Goal: Task Accomplishment & Management: Manage account settings

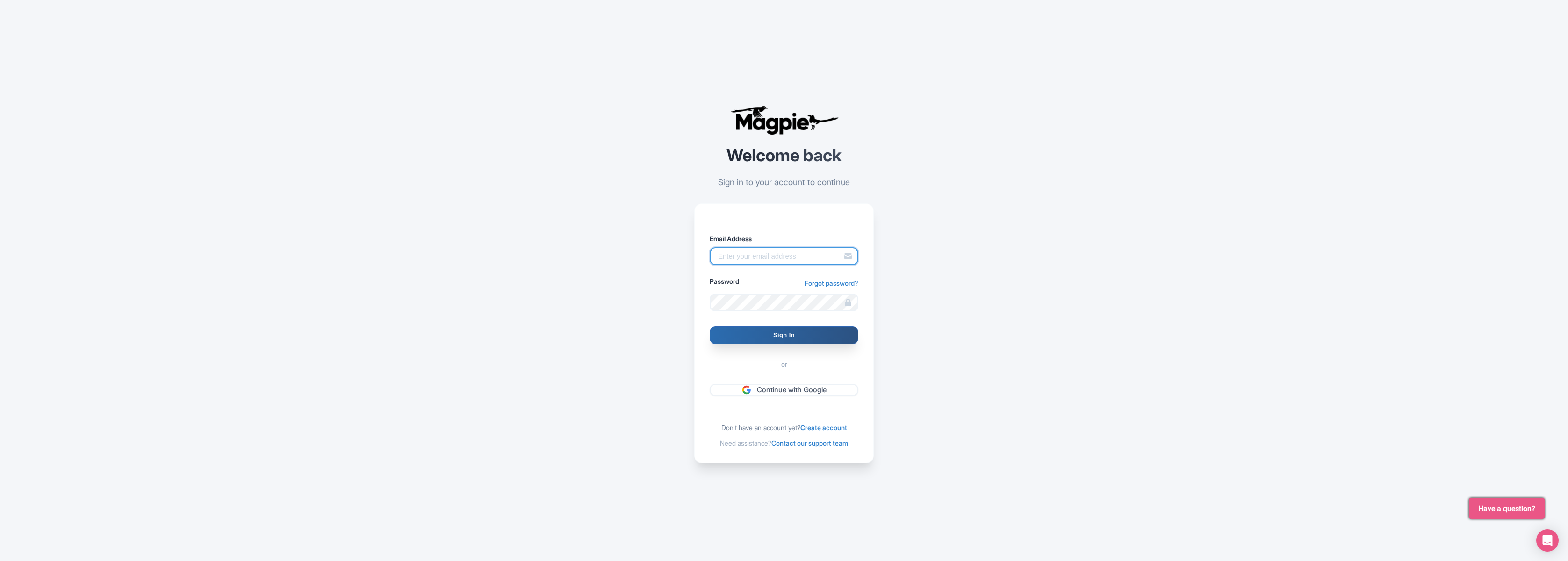
type input "[PERSON_NAME][EMAIL_ADDRESS][DOMAIN_NAME]"
click at [786, 335] on input "Sign In" at bounding box center [784, 336] width 149 height 18
type input "Signing in..."
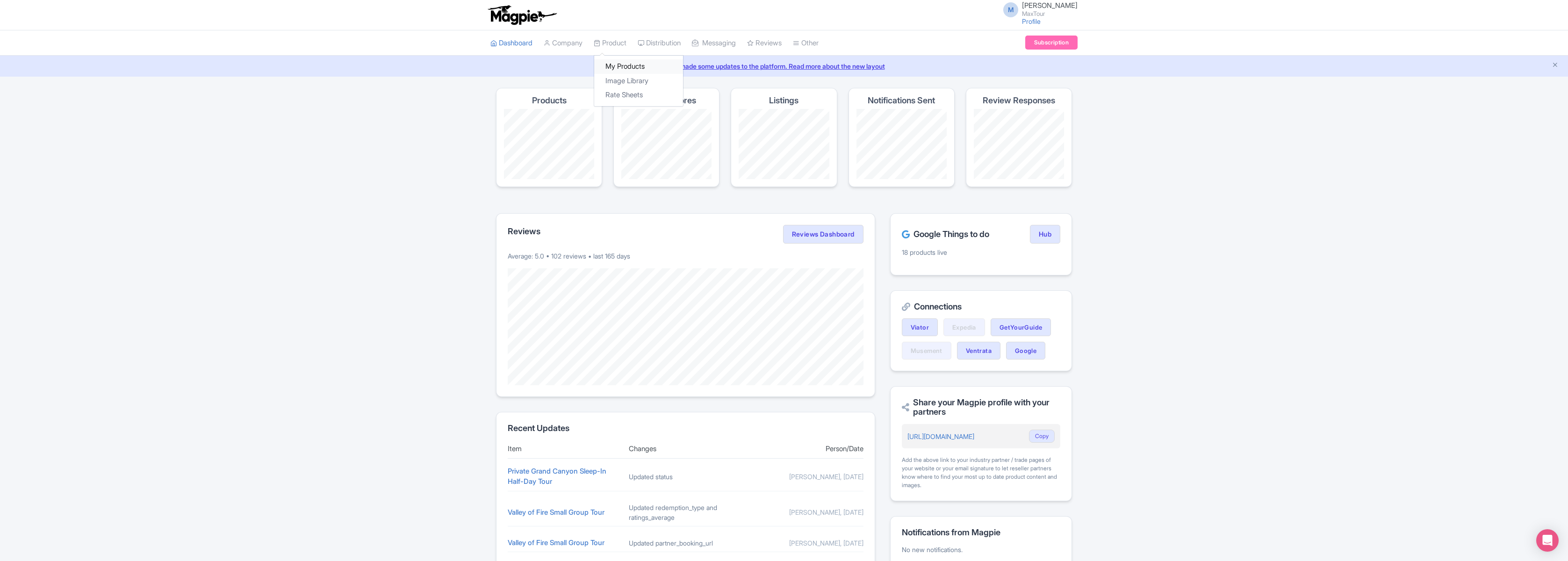
click at [627, 63] on link "My Products" at bounding box center [638, 67] width 89 height 15
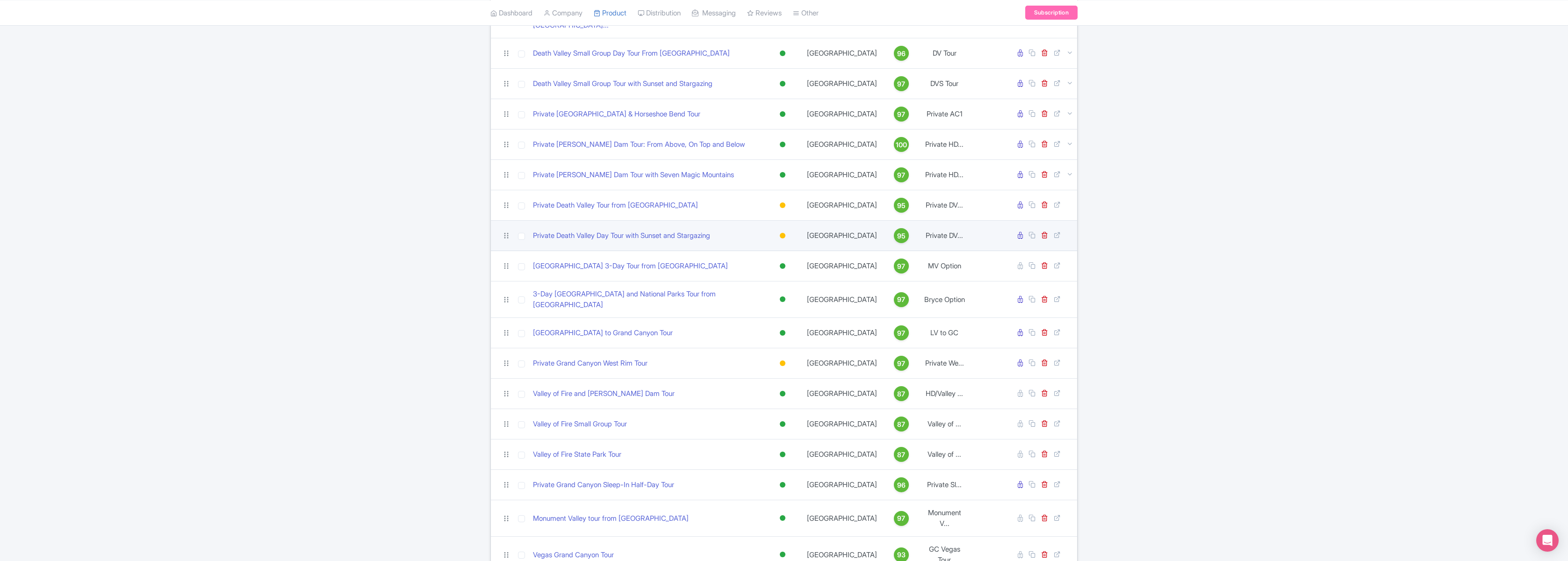
scroll to position [352, 0]
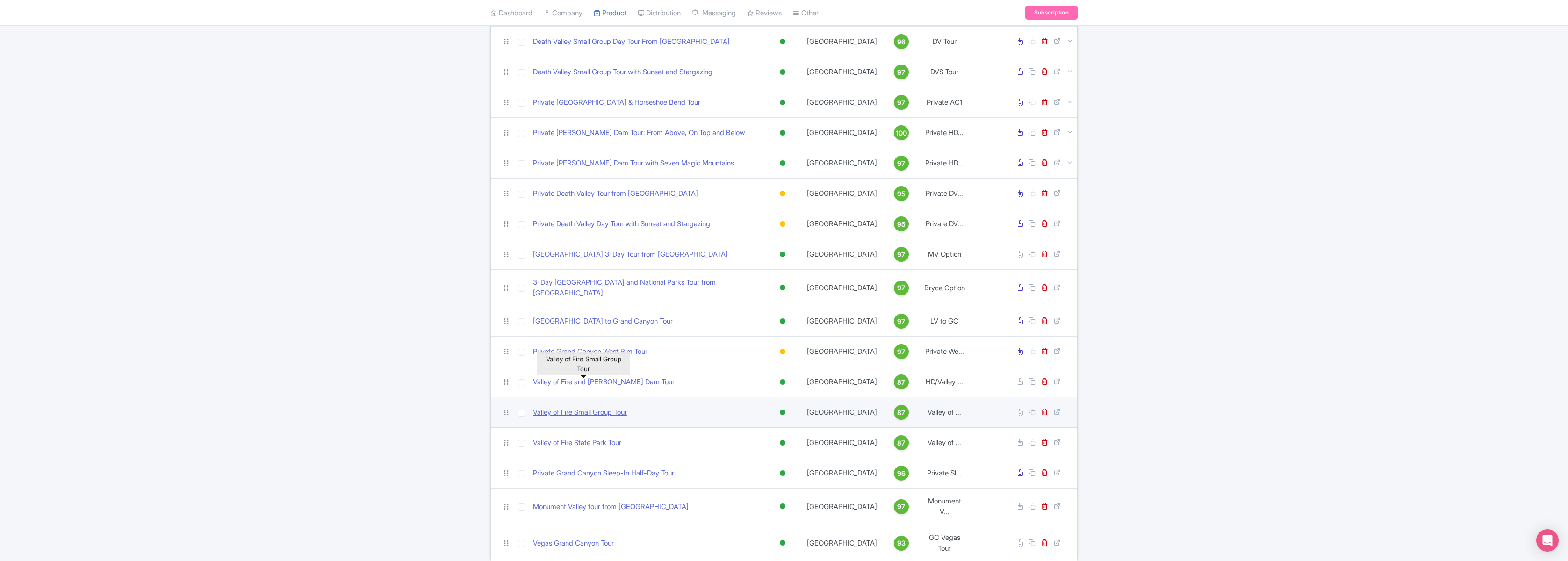
click at [610, 407] on link "Valley of Fire Small Group Tour" at bounding box center [580, 412] width 94 height 11
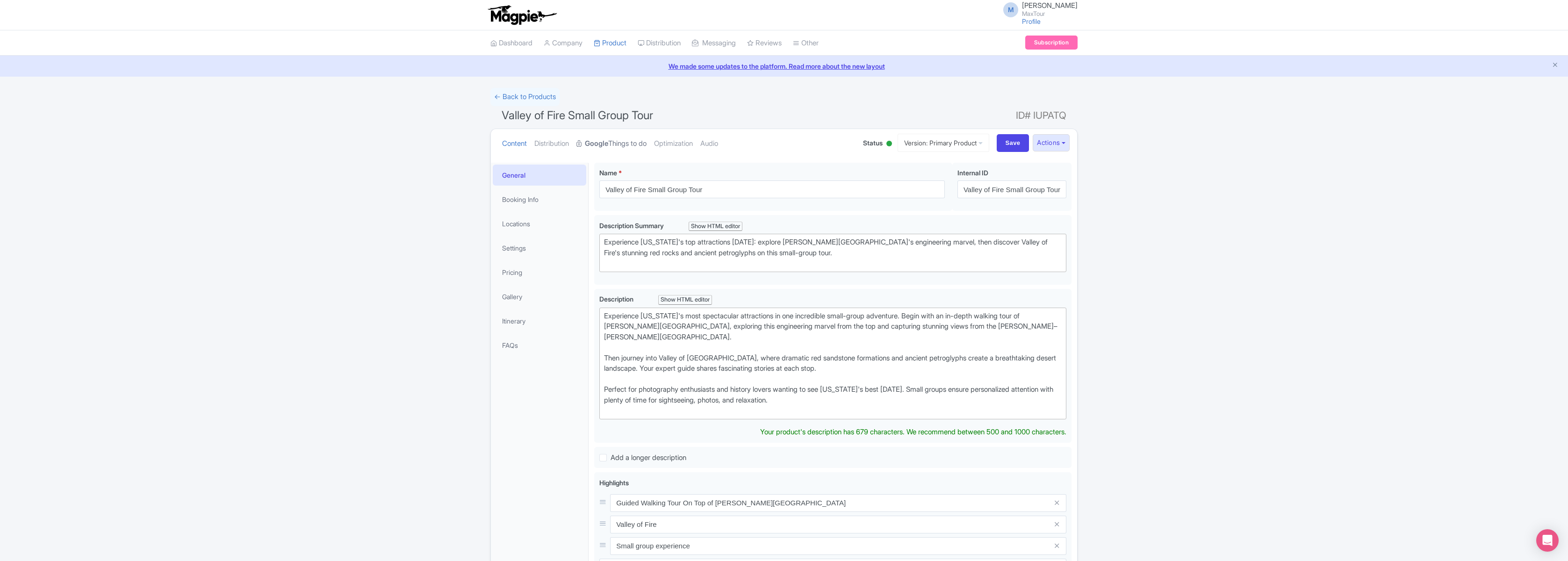
click at [625, 142] on link "Google Things to do" at bounding box center [611, 144] width 70 height 30
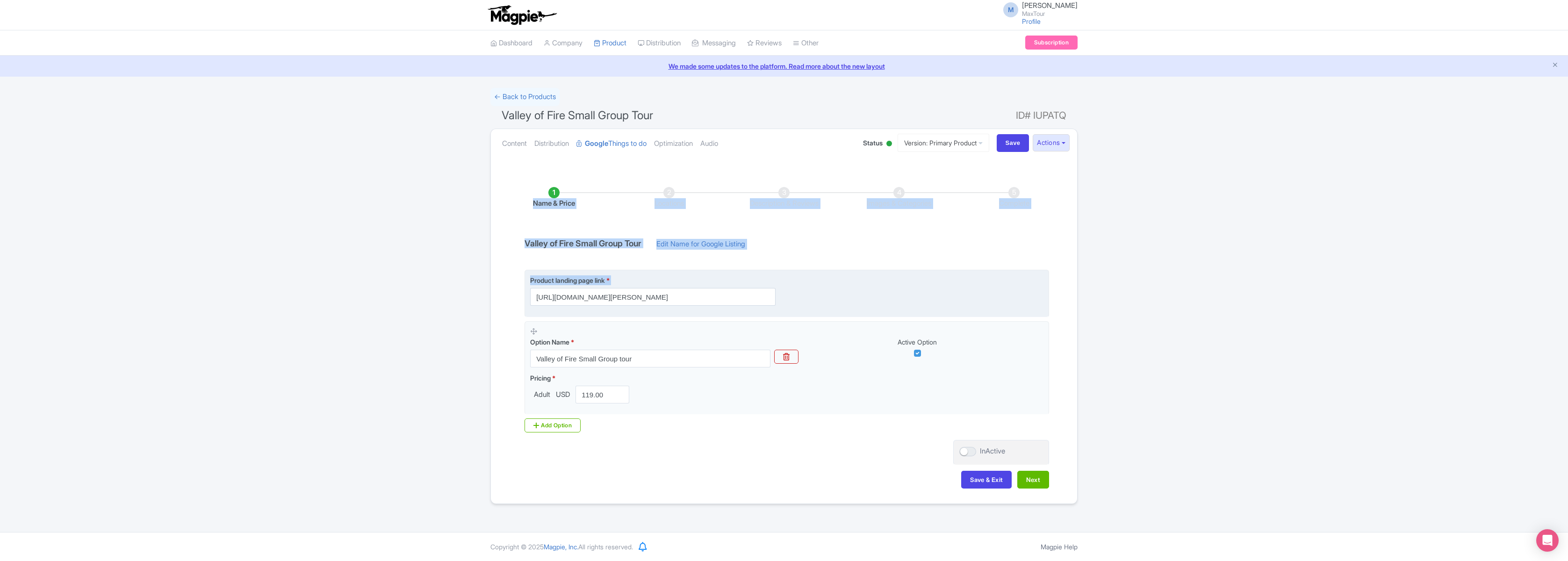
drag, startPoint x: 642, startPoint y: 295, endPoint x: 807, endPoint y: 302, distance: 165.1
click at [798, 293] on div "Product landing page link * https://www.maxtour.co/hoover-dam-valley-of-fire-da…" at bounding box center [786, 290] width 513 height 30
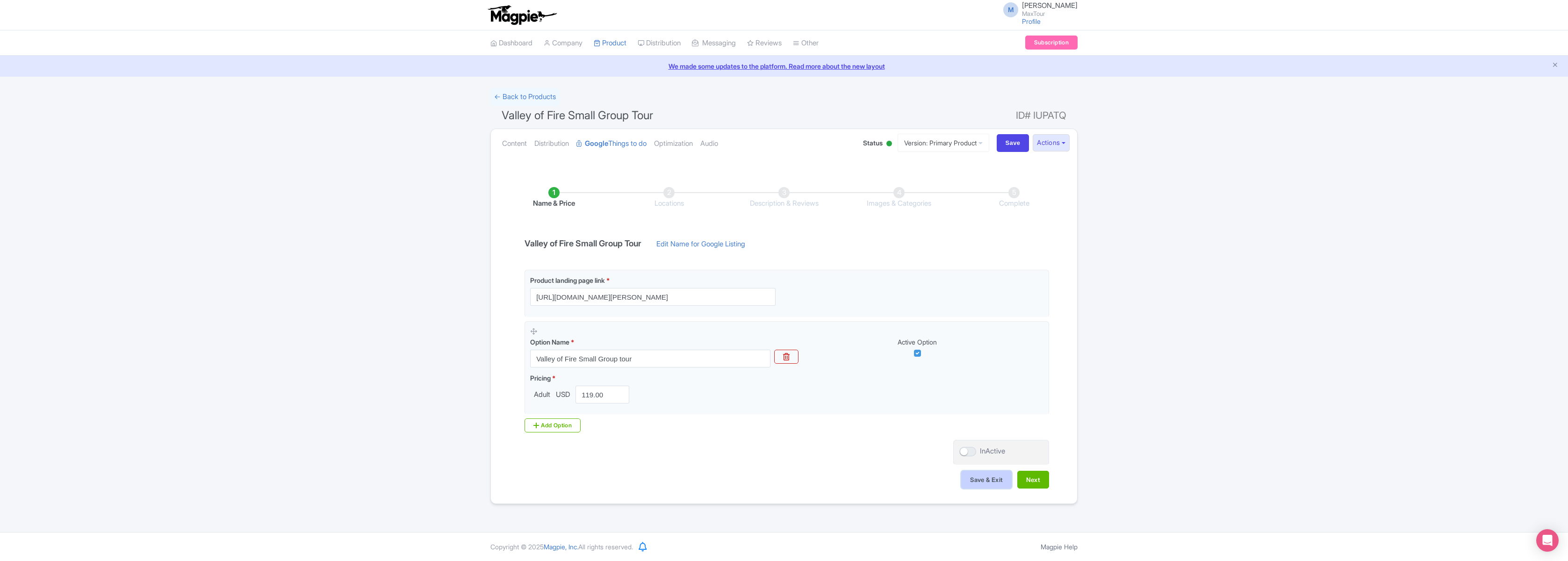
click at [981, 474] on button "Save & Exit" at bounding box center [986, 480] width 50 height 18
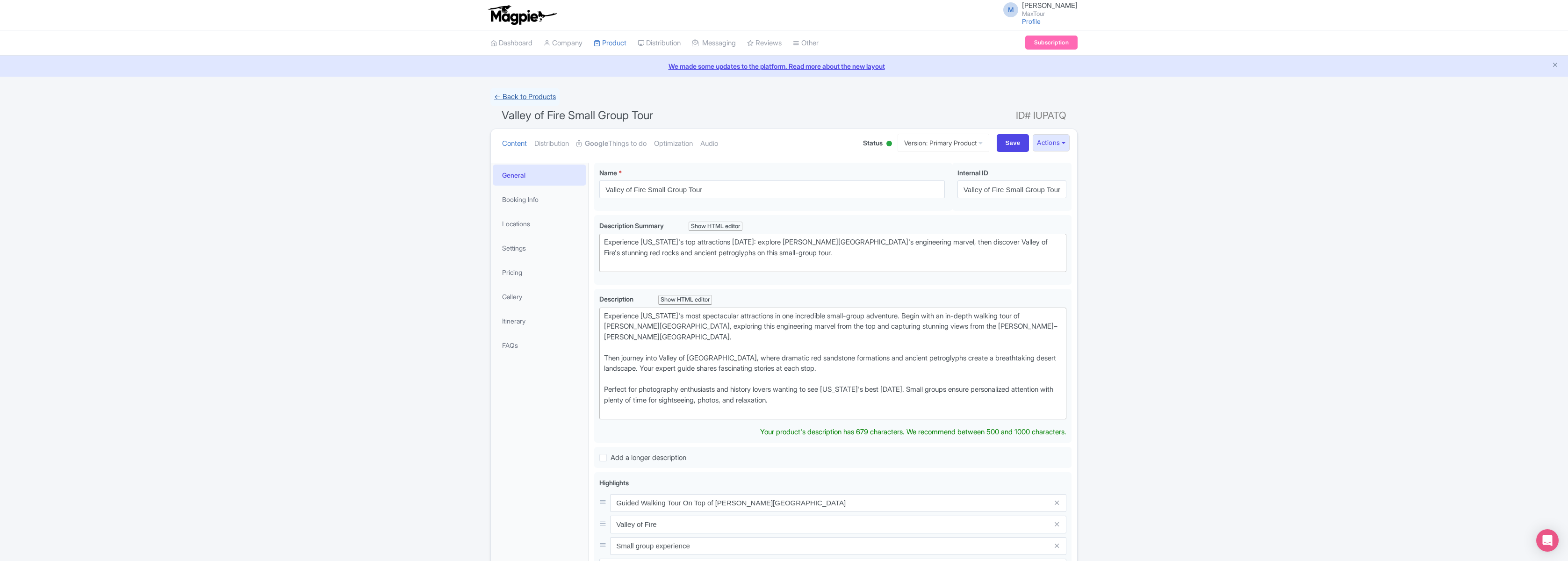
click at [517, 94] on link "← Back to Products" at bounding box center [525, 97] width 69 height 18
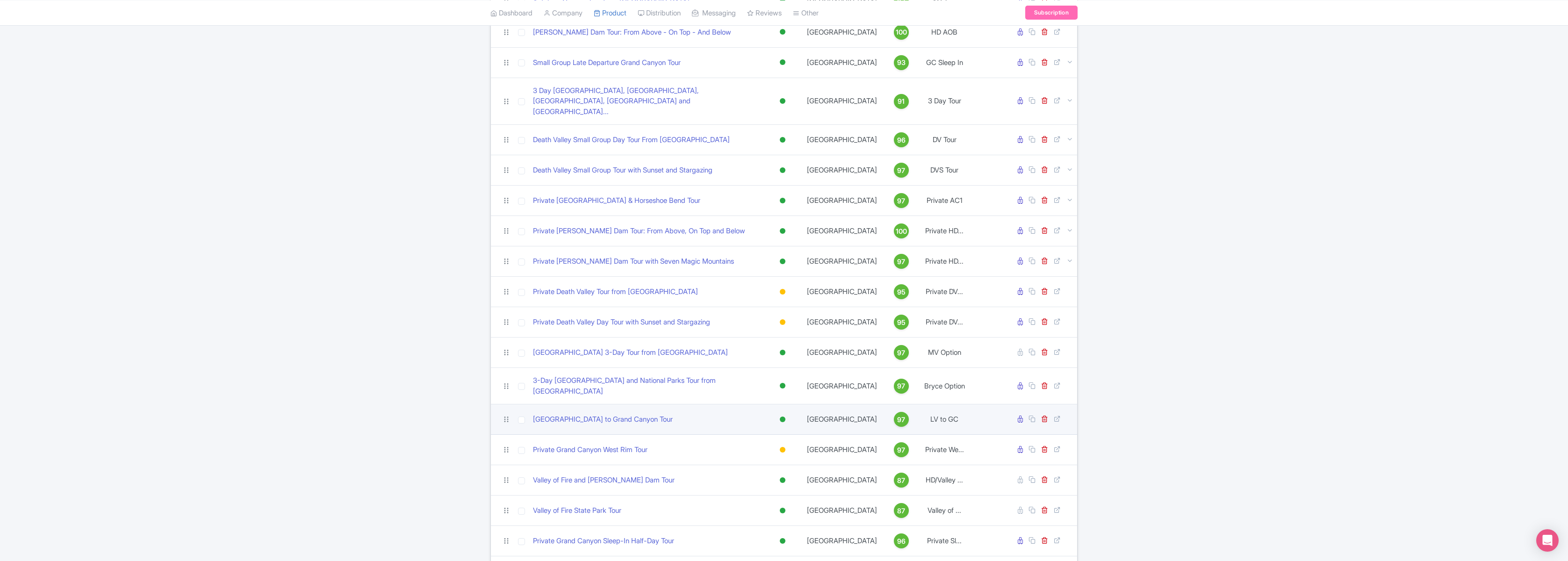
scroll to position [352, 0]
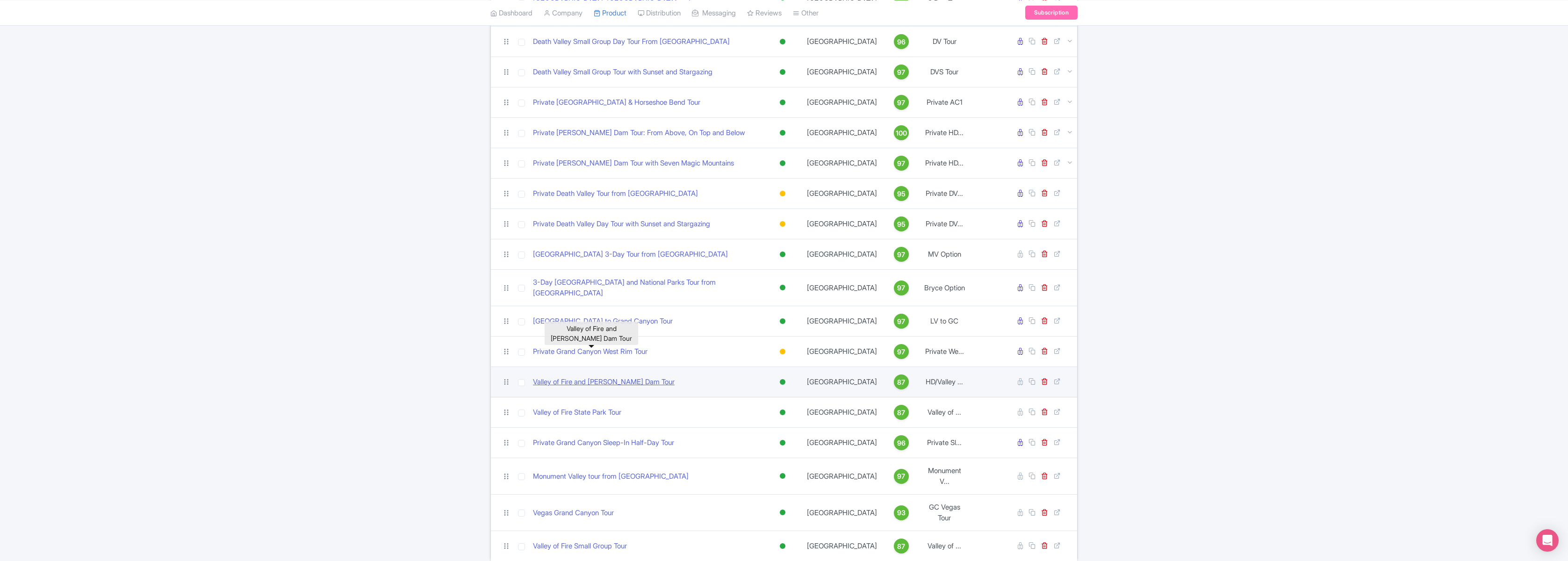
click at [609, 377] on link "Valley of Fire and [PERSON_NAME] Dam Tour" at bounding box center [604, 382] width 141 height 11
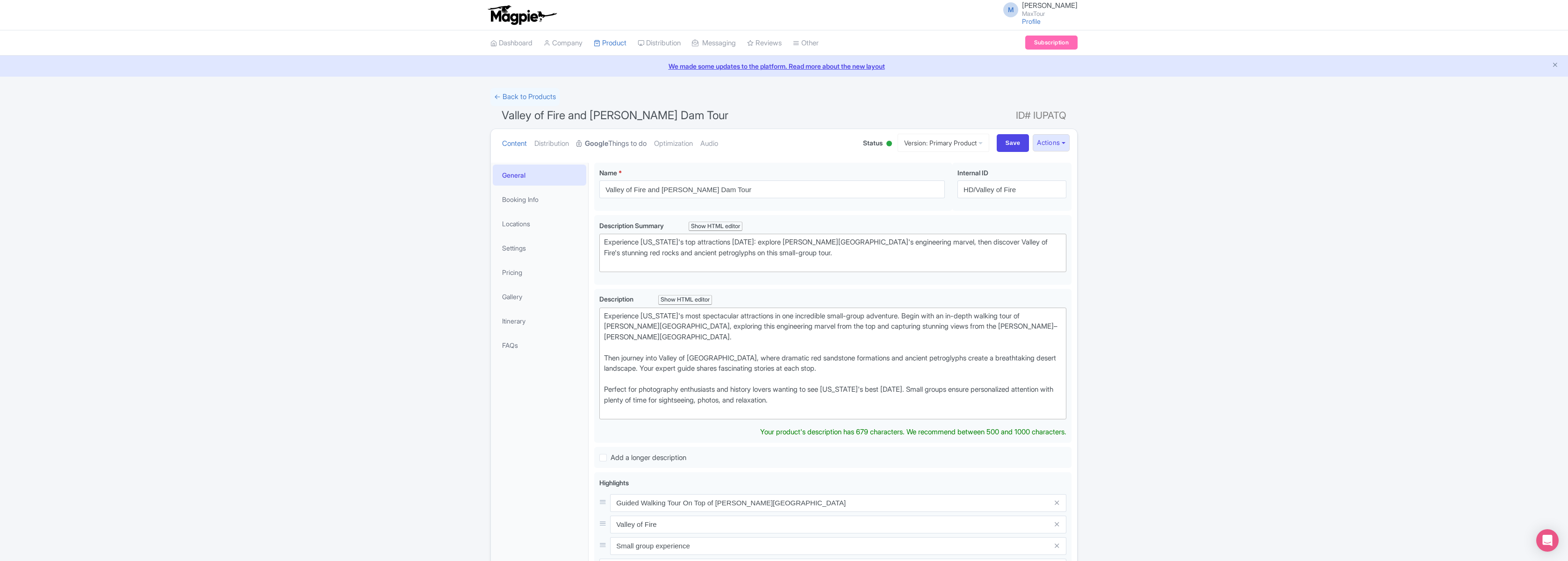
click at [624, 142] on link "Google Things to do" at bounding box center [611, 144] width 70 height 30
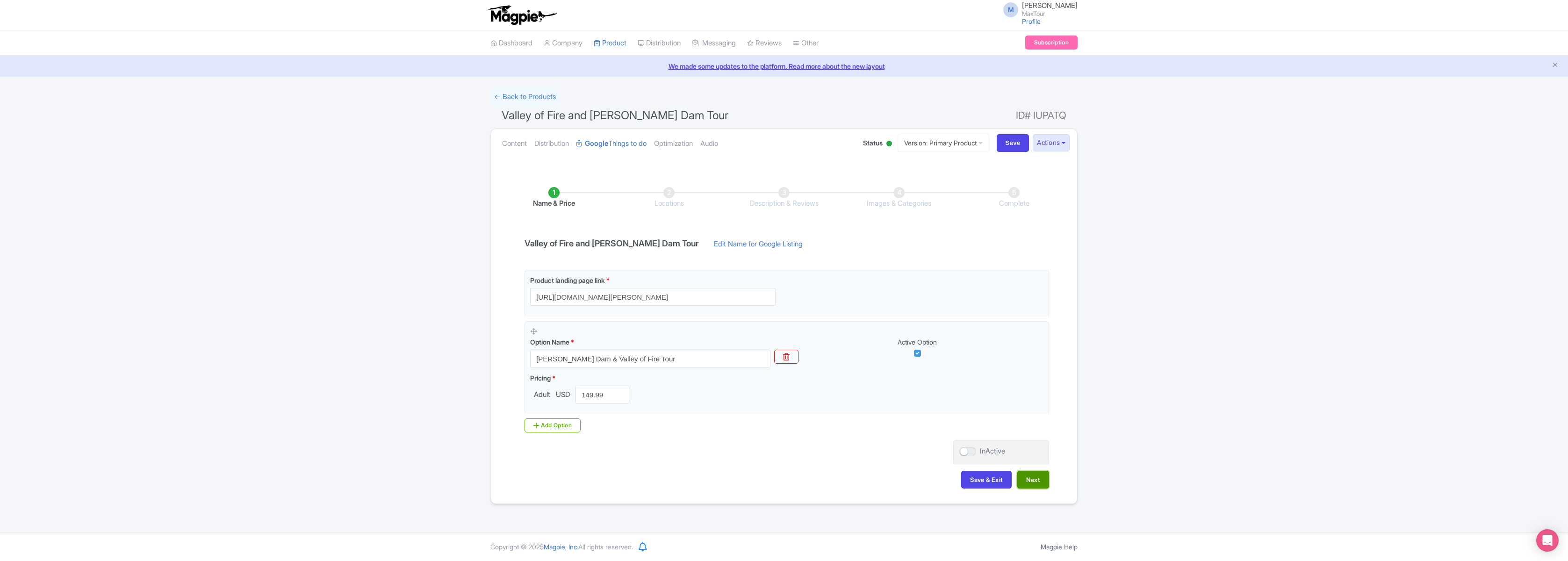
click at [1038, 479] on button "Next" at bounding box center [1033, 480] width 32 height 18
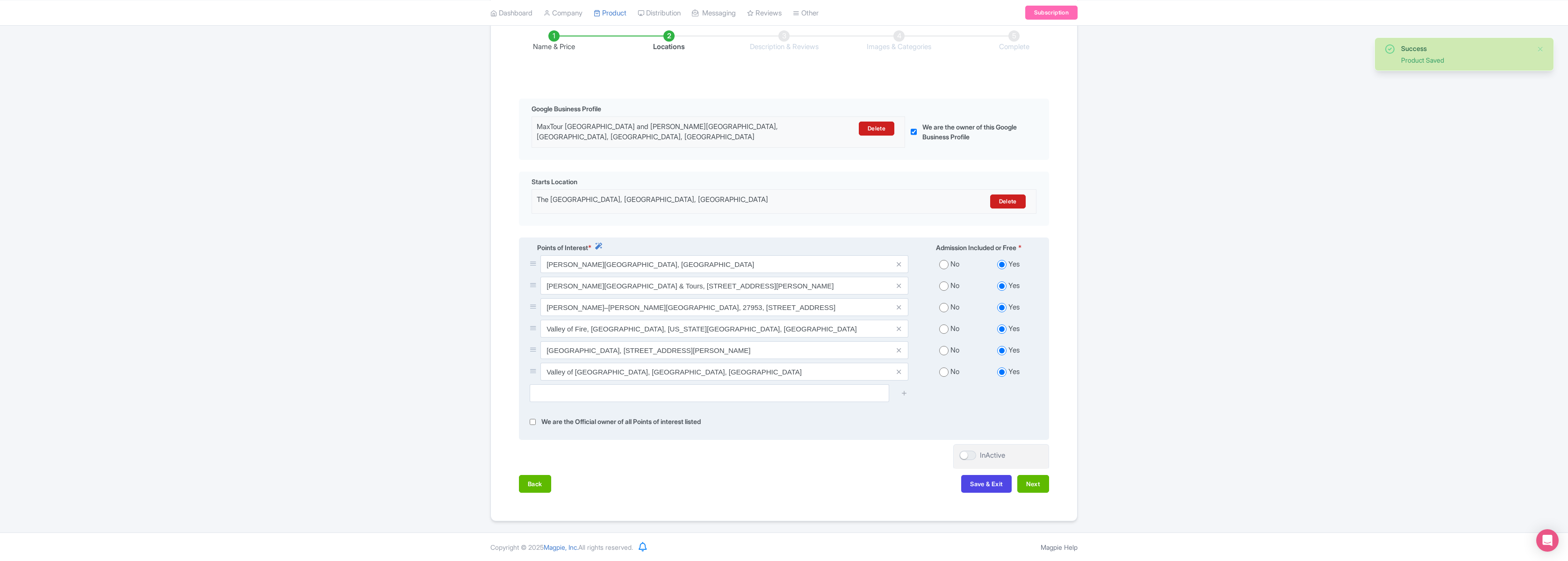
scroll to position [158, 0]
click at [669, 392] on input "text" at bounding box center [709, 393] width 360 height 18
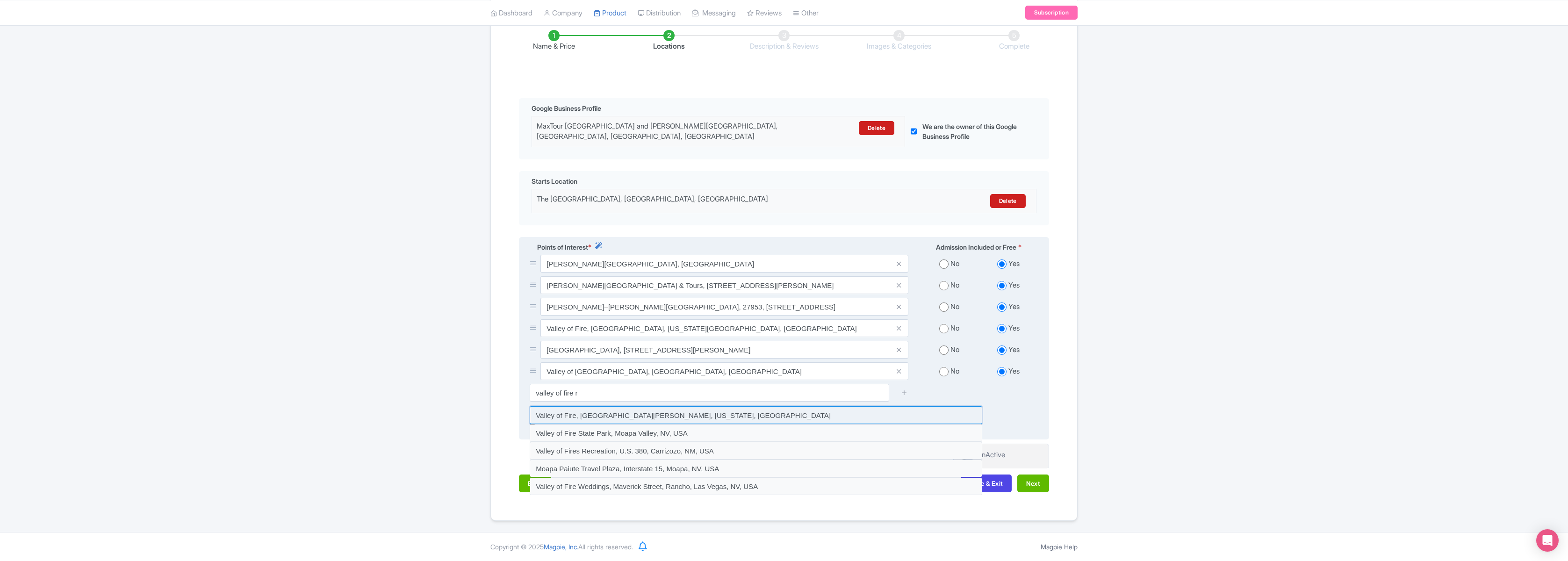
click at [630, 415] on input at bounding box center [756, 415] width 452 height 18
type input "Valley of Fire, [GEOGRAPHIC_DATA][PERSON_NAME], [US_STATE], [GEOGRAPHIC_DATA]"
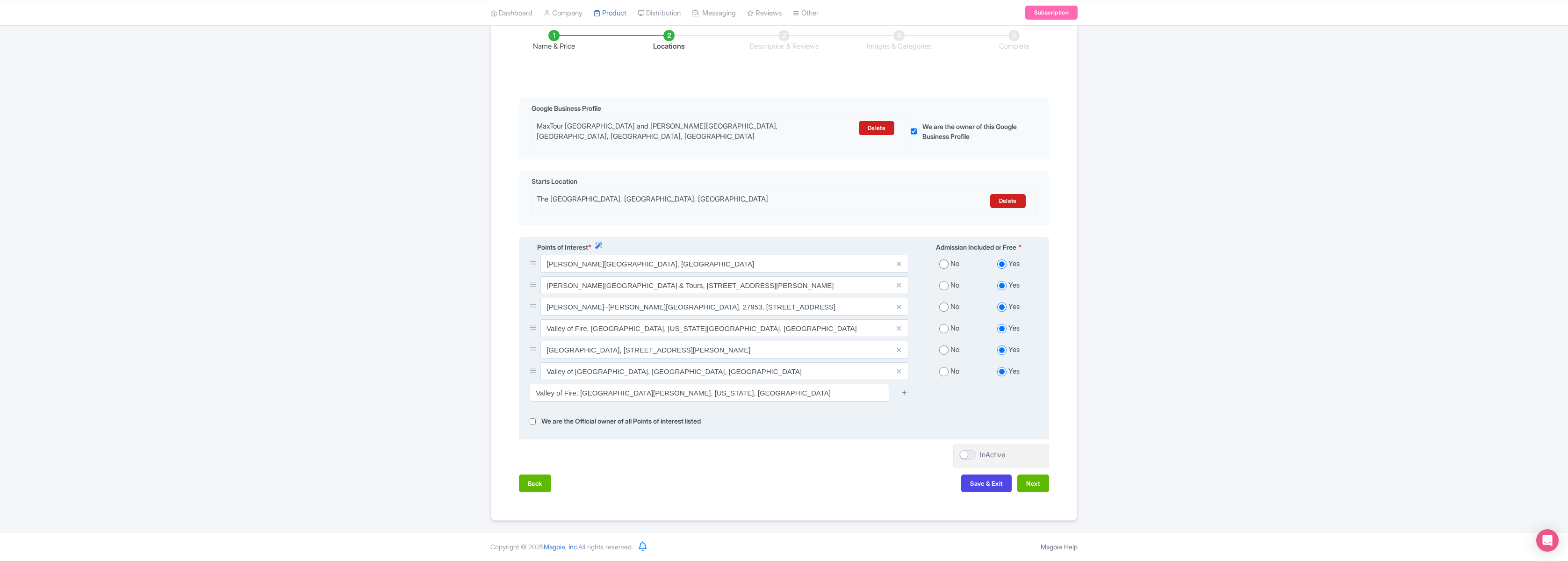
click at [904, 392] on icon at bounding box center [904, 392] width 7 height 7
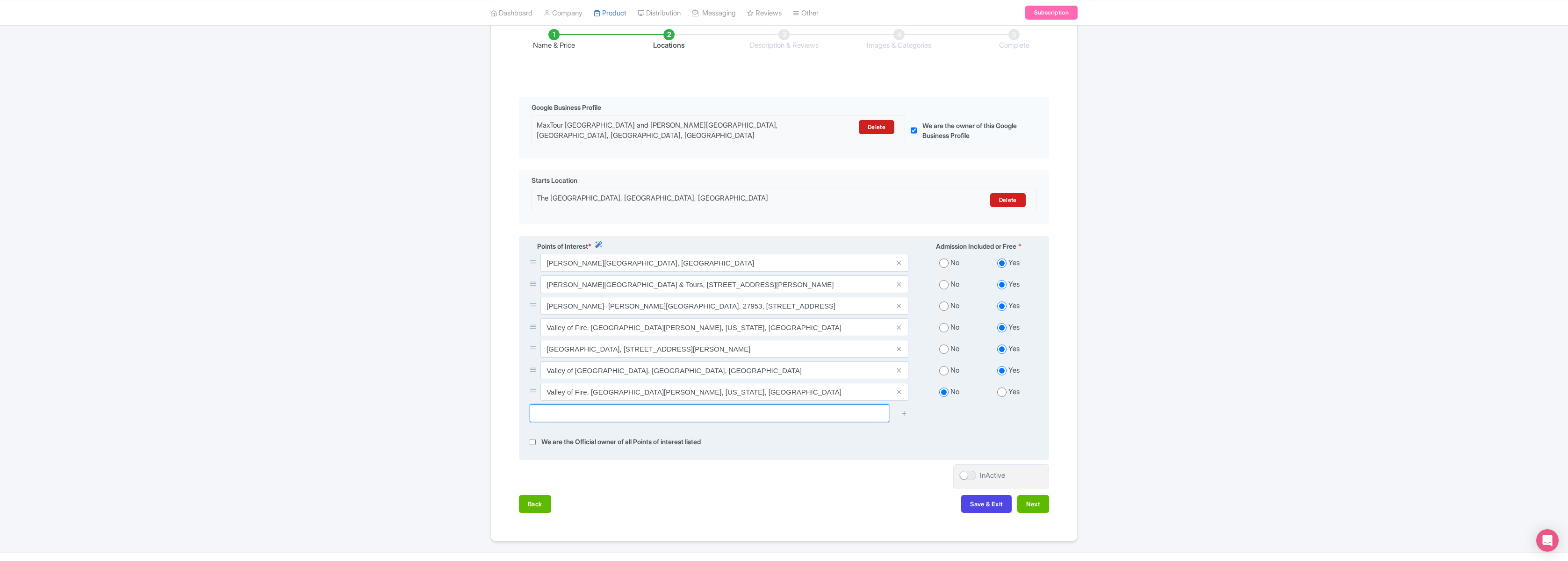
click at [677, 415] on input "text" at bounding box center [709, 414] width 360 height 18
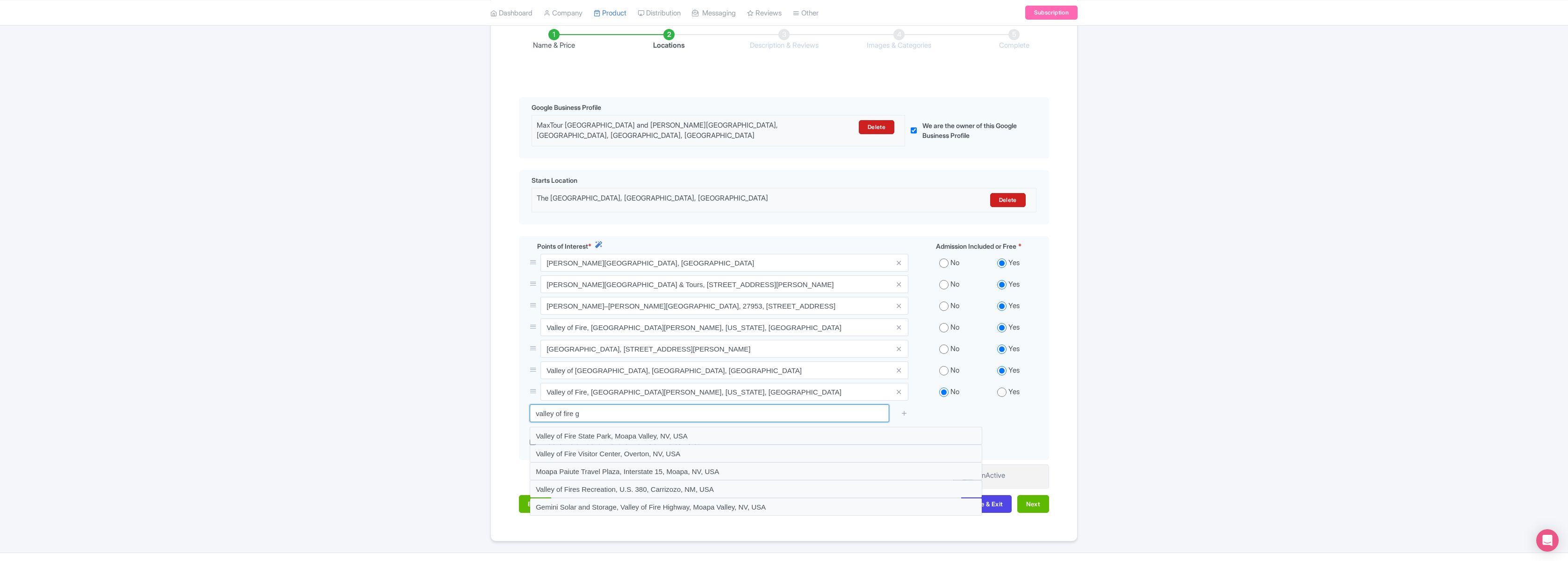
type input "valley of fire g"
click at [1134, 417] on div "Success Point of interest added successfully ← Back to Products Valley of Fire …" at bounding box center [784, 235] width 1568 height 611
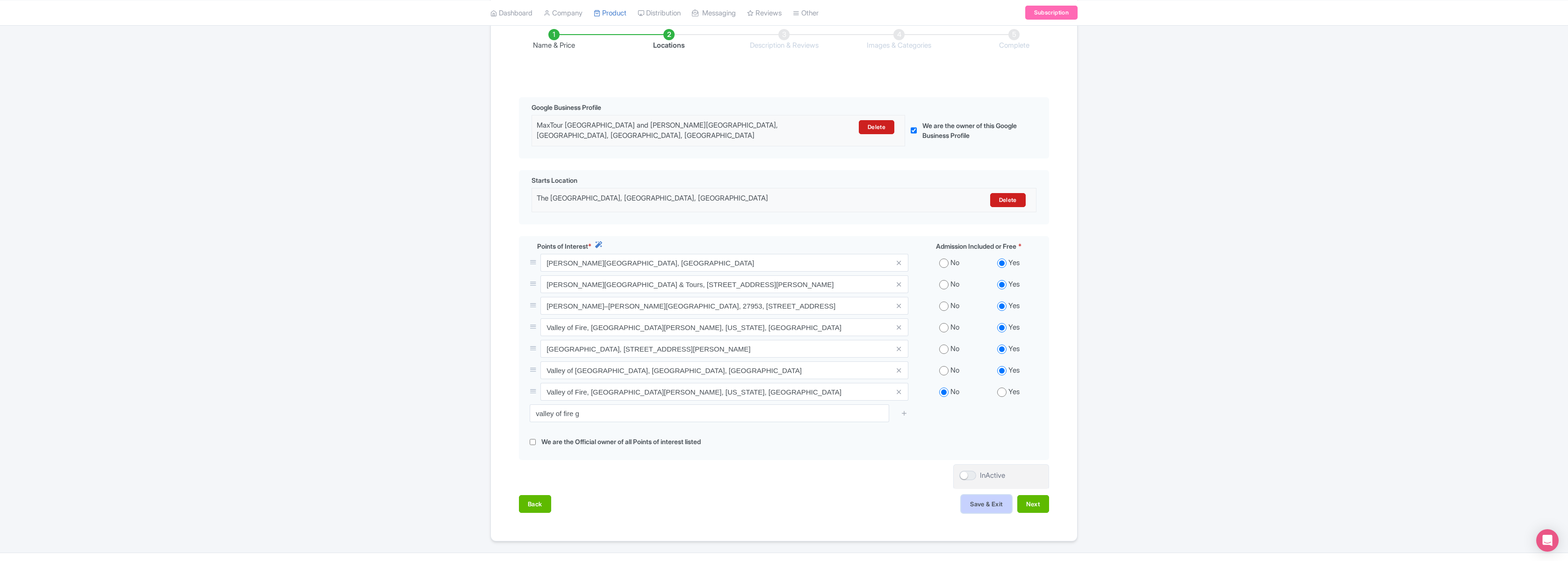
click at [987, 504] on button "Save & Exit" at bounding box center [986, 504] width 50 height 18
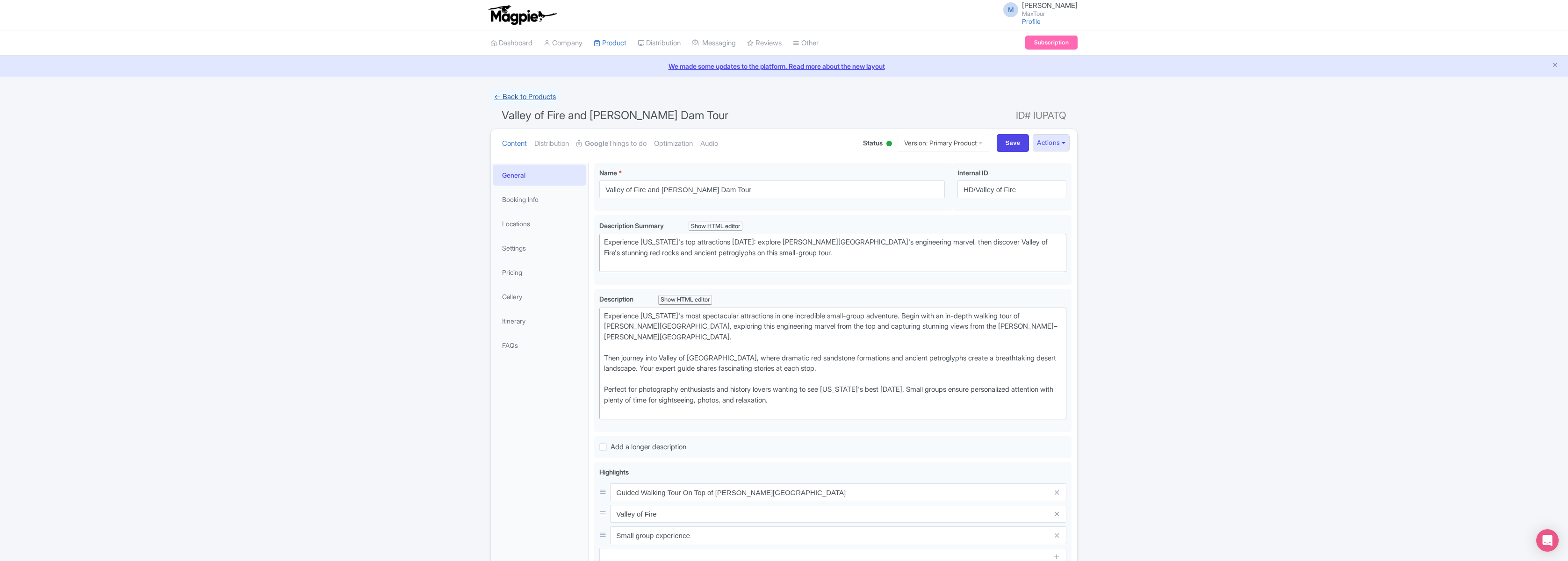
click at [530, 98] on link "← Back to Products" at bounding box center [525, 97] width 69 height 18
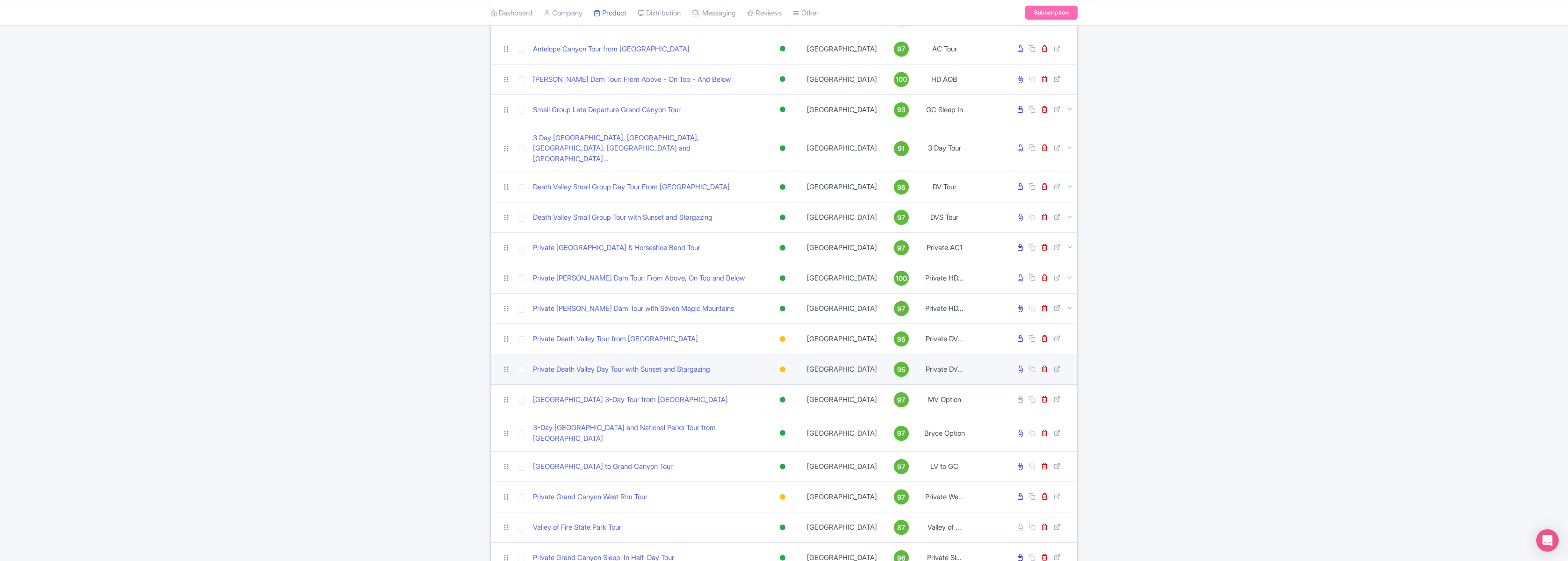
scroll to position [352, 0]
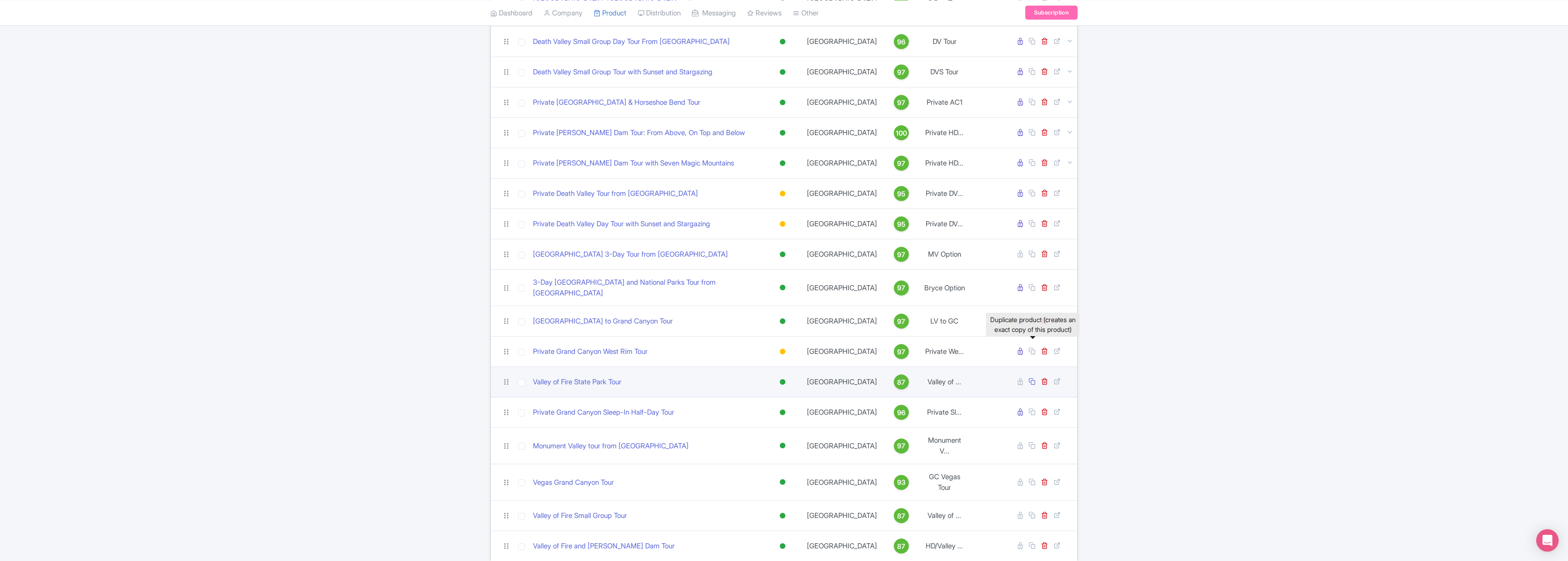
click at [1033, 378] on icon at bounding box center [1032, 381] width 7 height 7
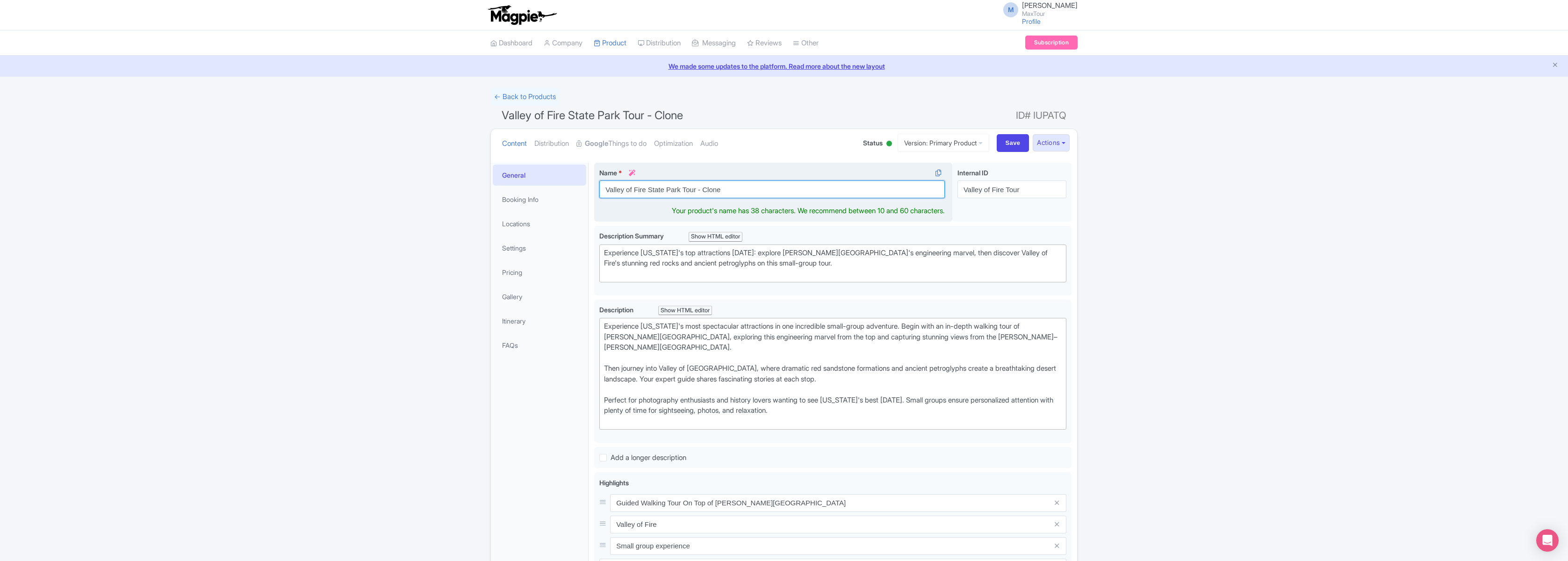
drag, startPoint x: 606, startPoint y: 191, endPoint x: 740, endPoint y: 190, distance: 134.0
click at [740, 190] on input "Valley of Fire State Park Tour - Clone" at bounding box center [772, 189] width 346 height 18
type input "[GEOGRAPHIC_DATA] to Valley of fire Tour"
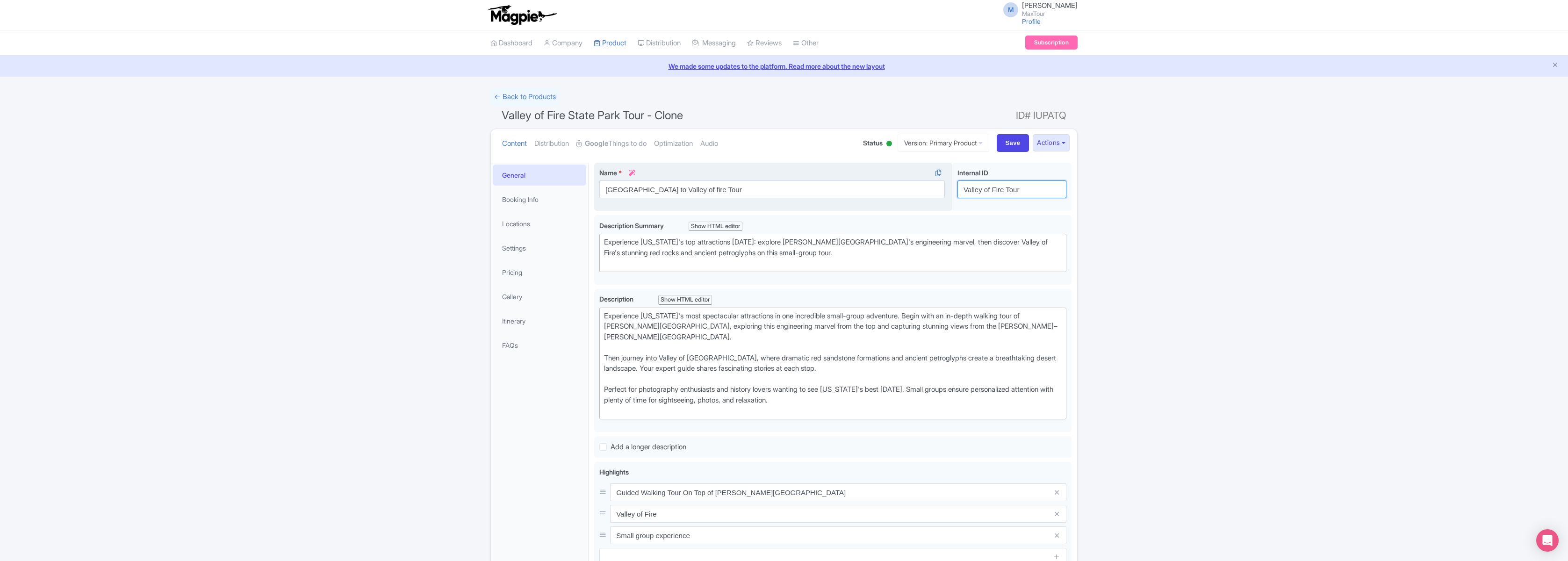
drag, startPoint x: 1030, startPoint y: 188, endPoint x: 885, endPoint y: 183, distance: 145.1
click at [885, 183] on div "Valley of Fire State Park Tour - Clone Name * i Las Vegas to Valley of fire Tou…" at bounding box center [833, 189] width 477 height 53
type input "Vegas to Valley of Fire"
click at [1011, 141] on input "Save" at bounding box center [1014, 143] width 33 height 18
type input "Saving..."
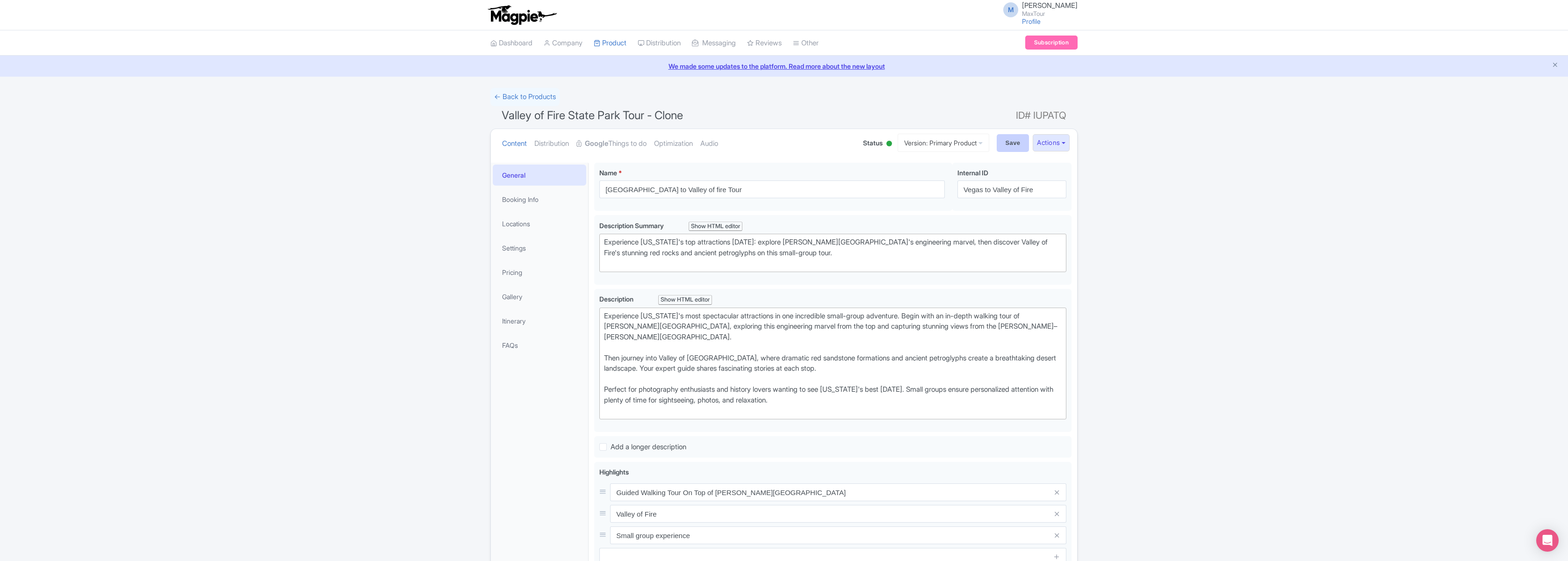
type input "Saving..."
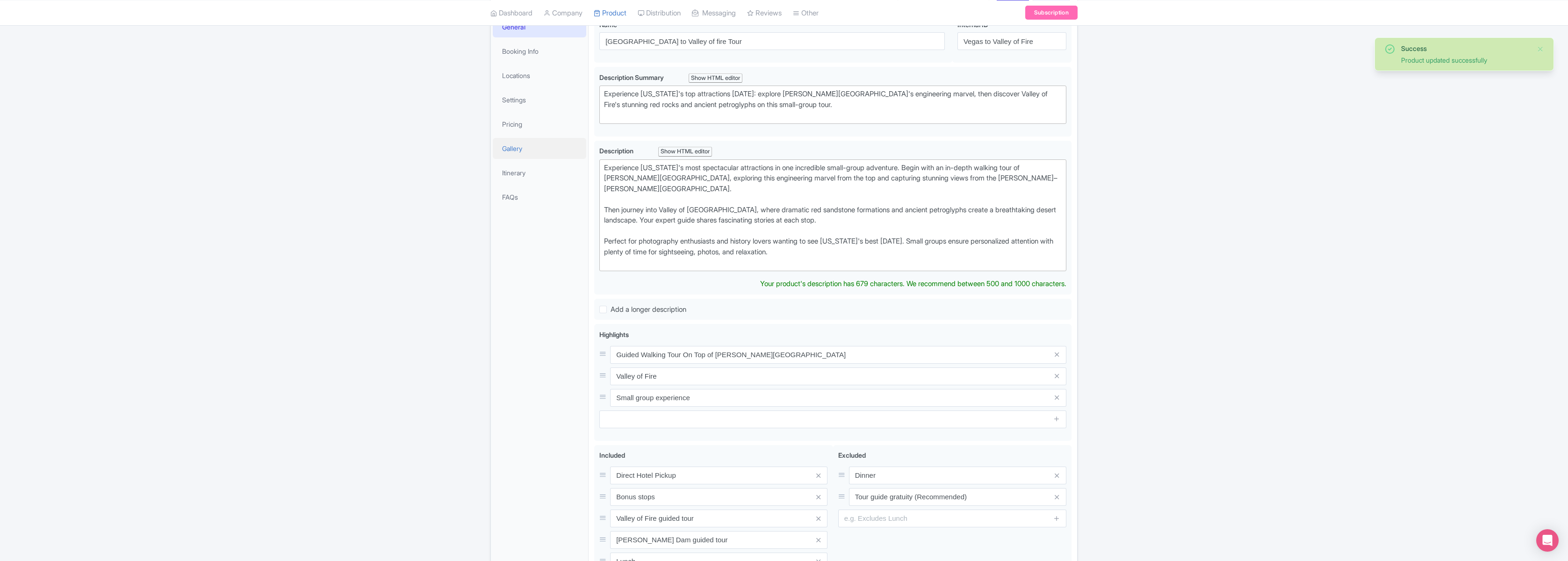
scroll to position [143, 0]
click at [514, 126] on link "Pricing" at bounding box center [540, 129] width 94 height 21
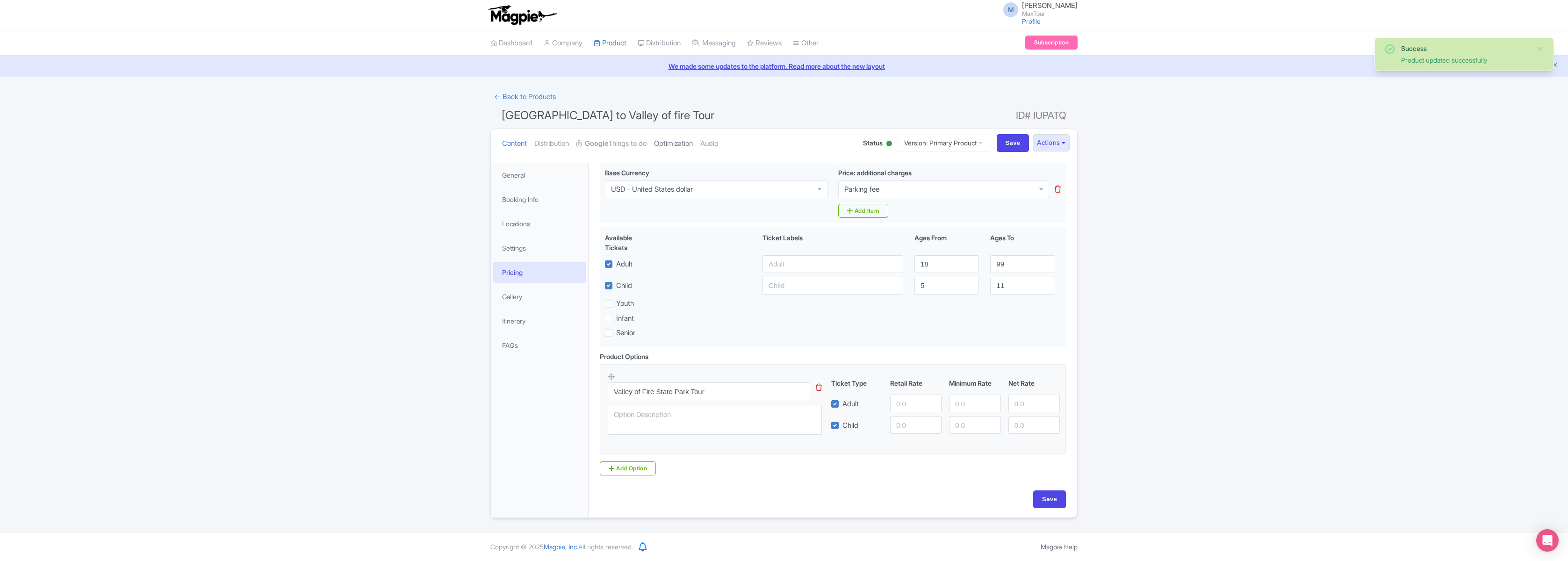
scroll to position [0, 0]
click at [907, 401] on input "number" at bounding box center [916, 404] width 52 height 18
type input "119"
click at [908, 428] on input "number" at bounding box center [916, 425] width 52 height 18
type input "119"
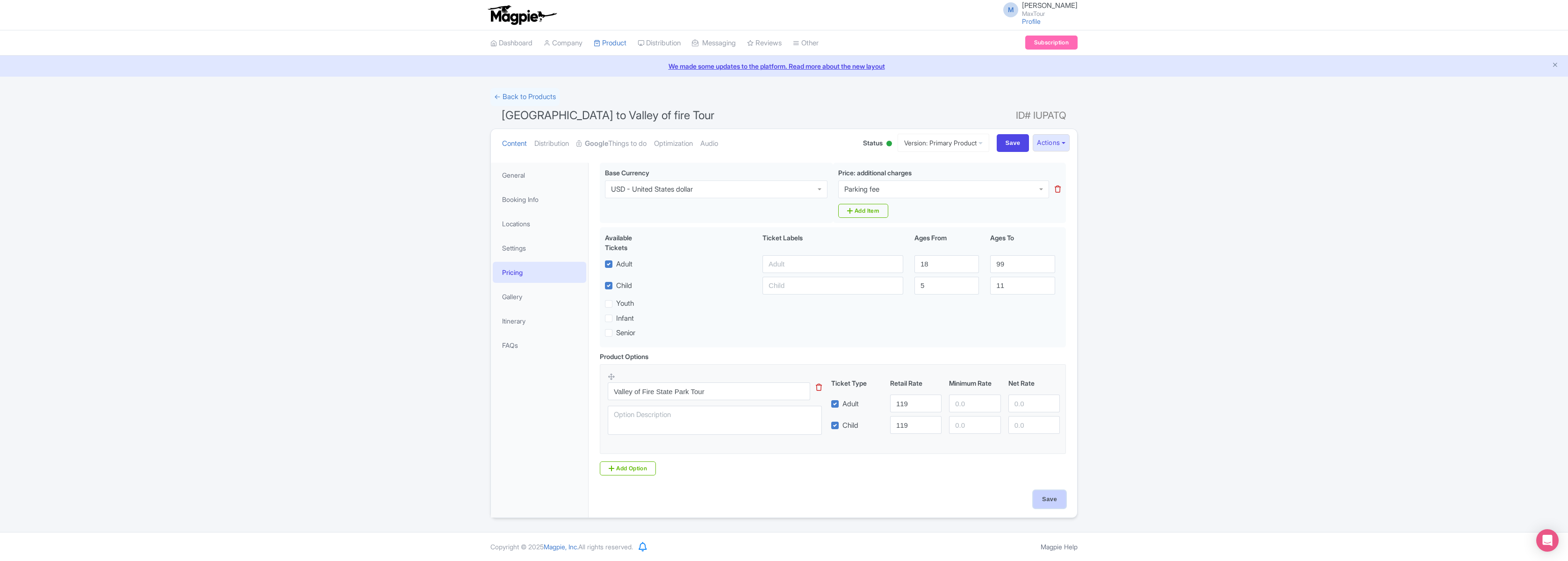
click at [1050, 501] on input "Save" at bounding box center [1050, 499] width 33 height 18
type input "Saving..."
click at [622, 141] on link "Google Things to do" at bounding box center [611, 144] width 70 height 30
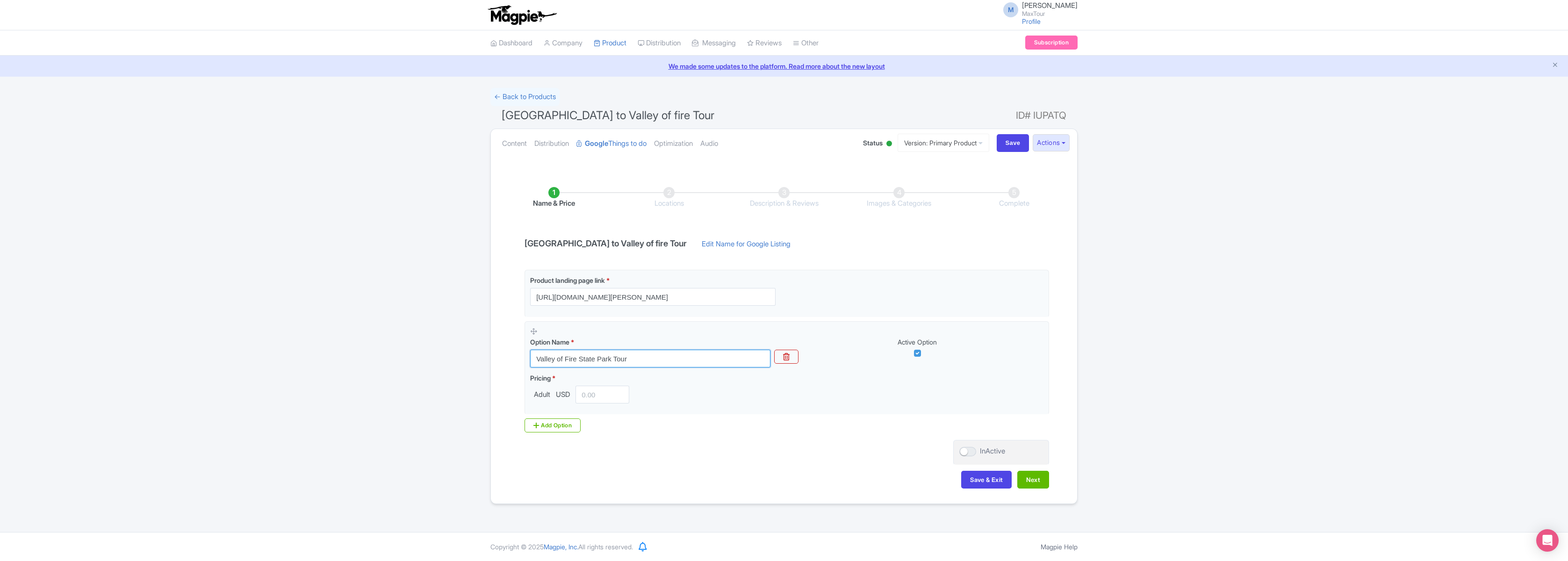
drag, startPoint x: 506, startPoint y: 358, endPoint x: 441, endPoint y: 358, distance: 65.0
click at [442, 358] on div "Success Product updated successfully ← Back to Products Las Vegas to Valley of …" at bounding box center [784, 296] width 1568 height 416
type input "V"
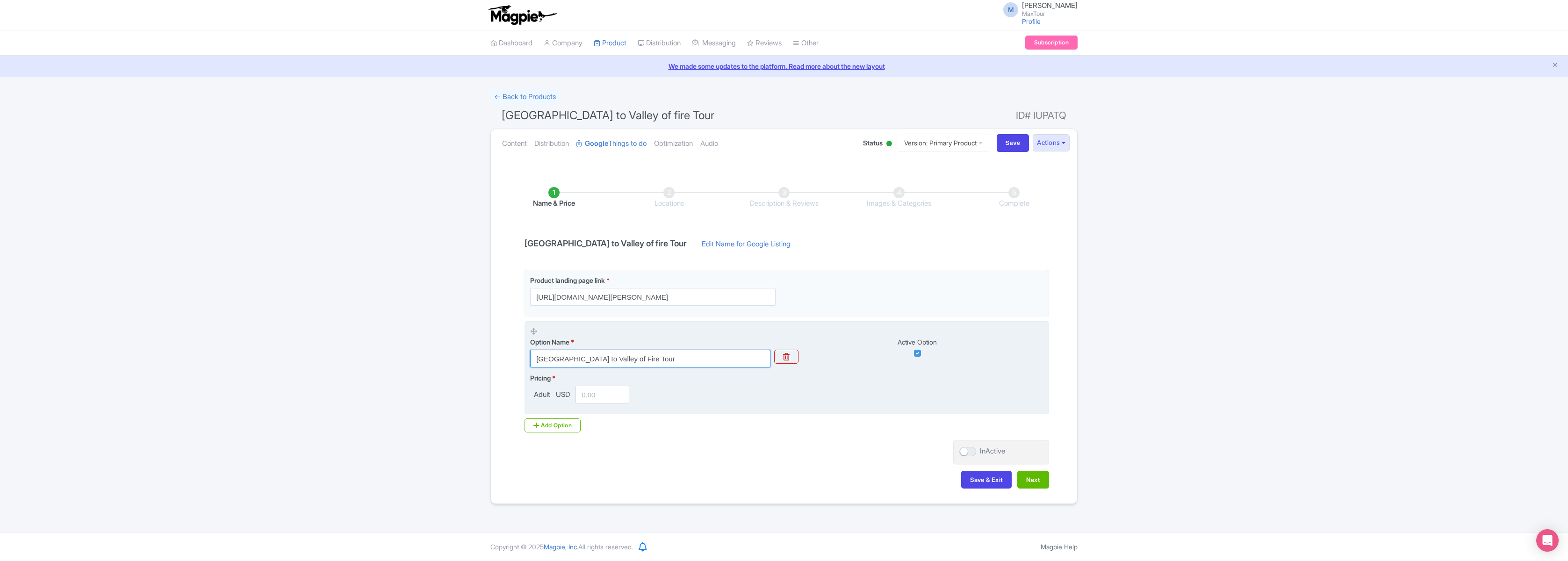
type input "[GEOGRAPHIC_DATA] to Valley of Fire Tour"
click at [604, 396] on input "number" at bounding box center [602, 395] width 53 height 18
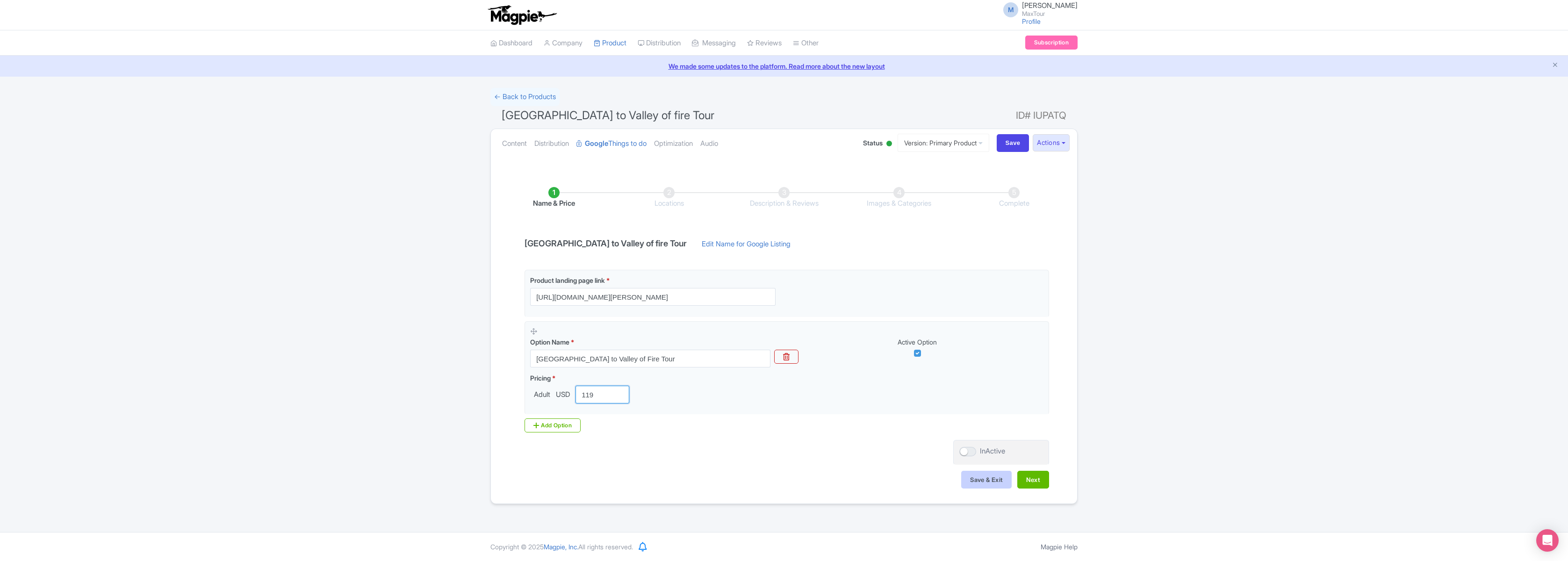
type input "119"
click at [994, 478] on button "Save & Exit" at bounding box center [986, 480] width 50 height 18
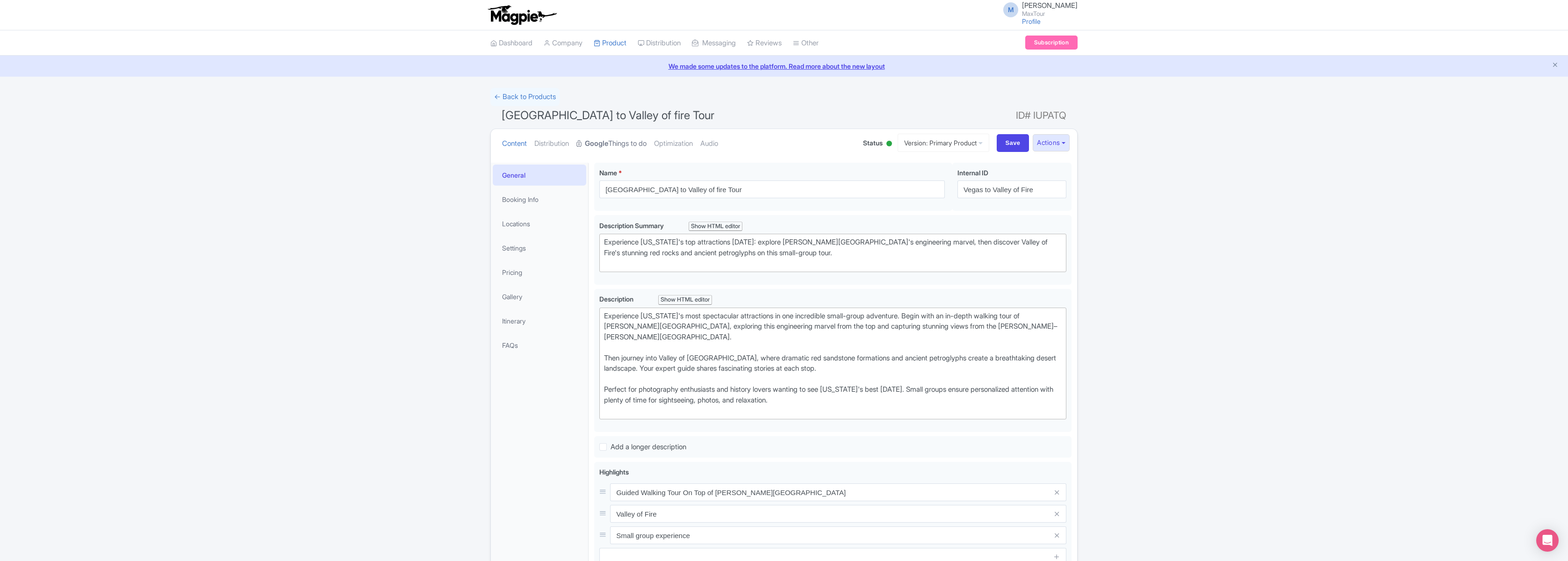
click at [620, 143] on link "Google Things to do" at bounding box center [611, 144] width 70 height 30
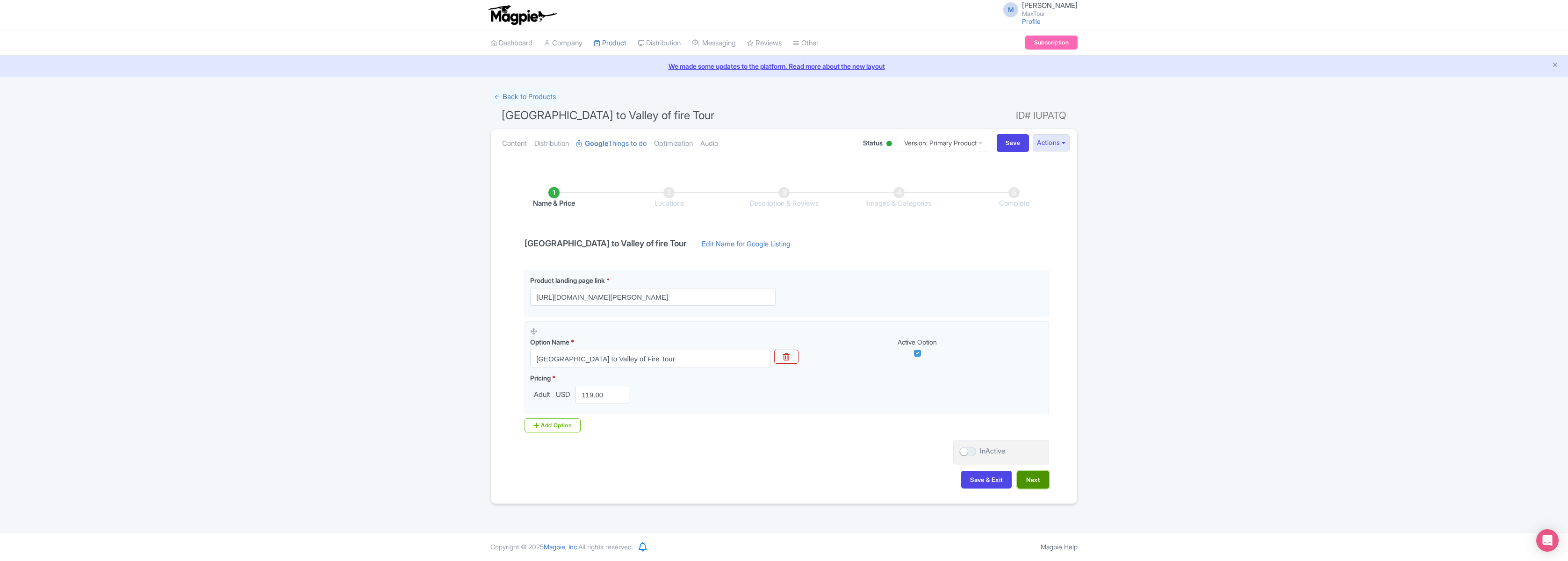
click at [1029, 477] on button "Next" at bounding box center [1033, 480] width 32 height 18
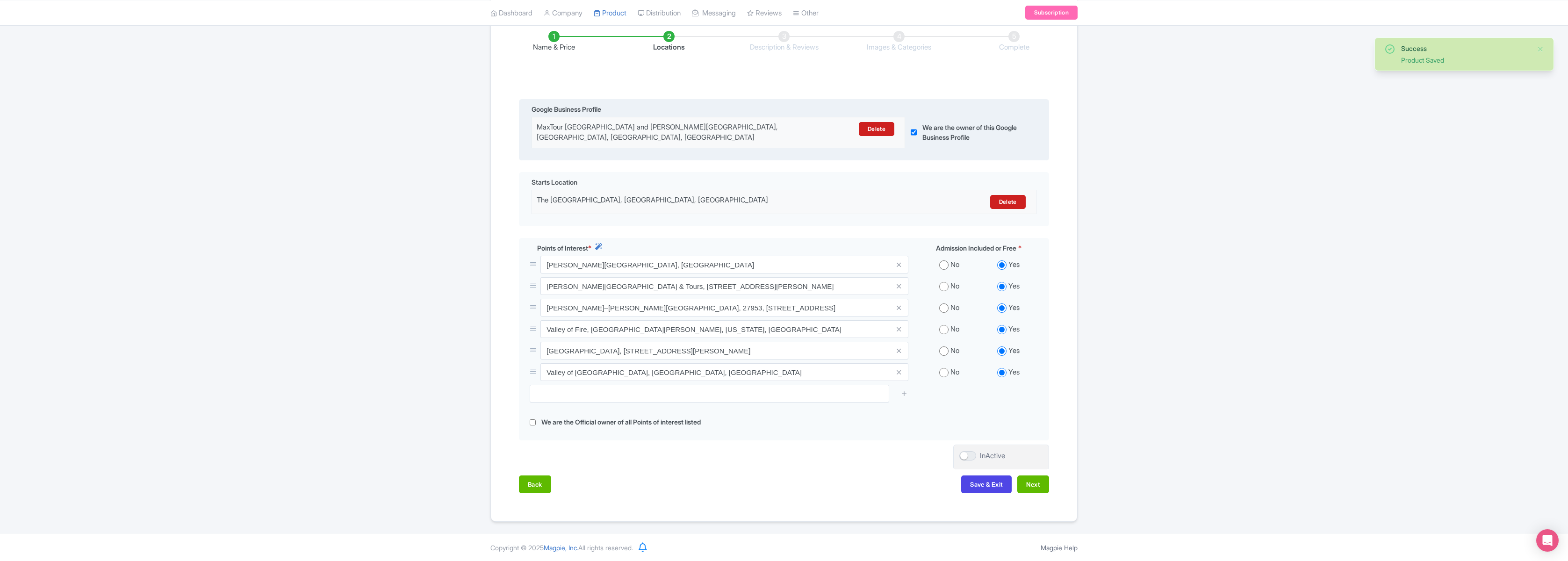
scroll to position [158, 0]
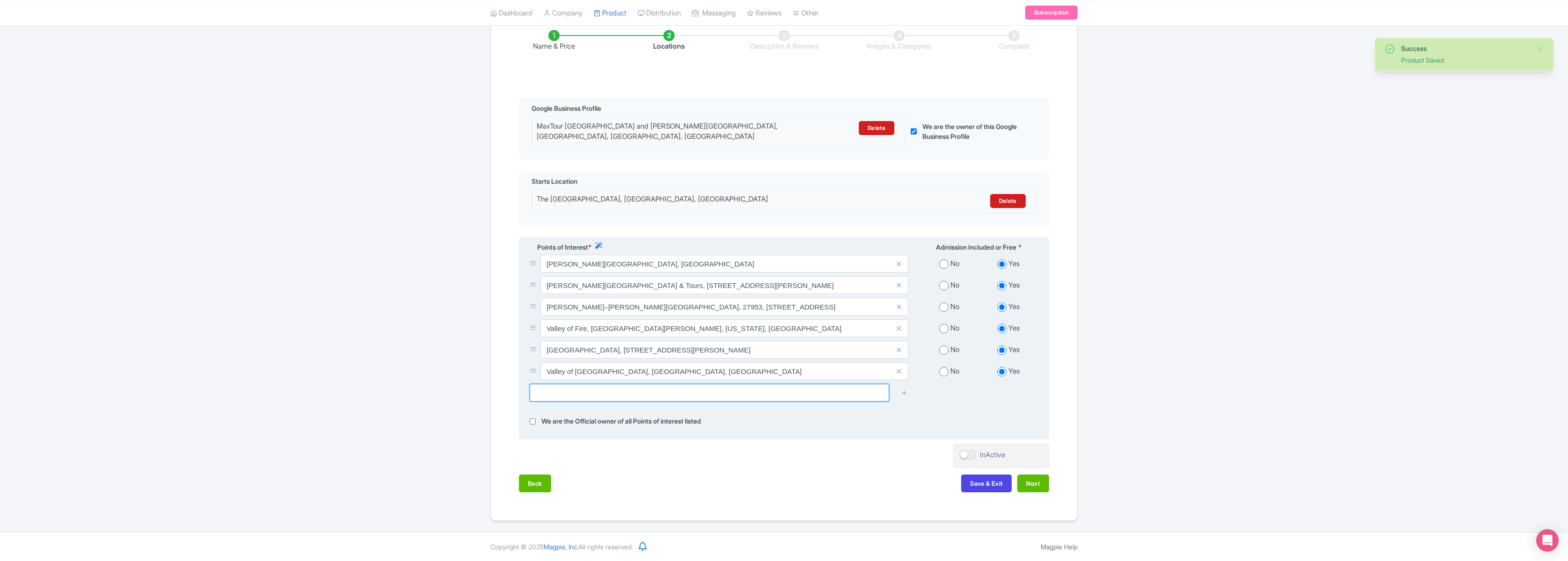
click at [607, 392] on input "text" at bounding box center [709, 393] width 360 height 18
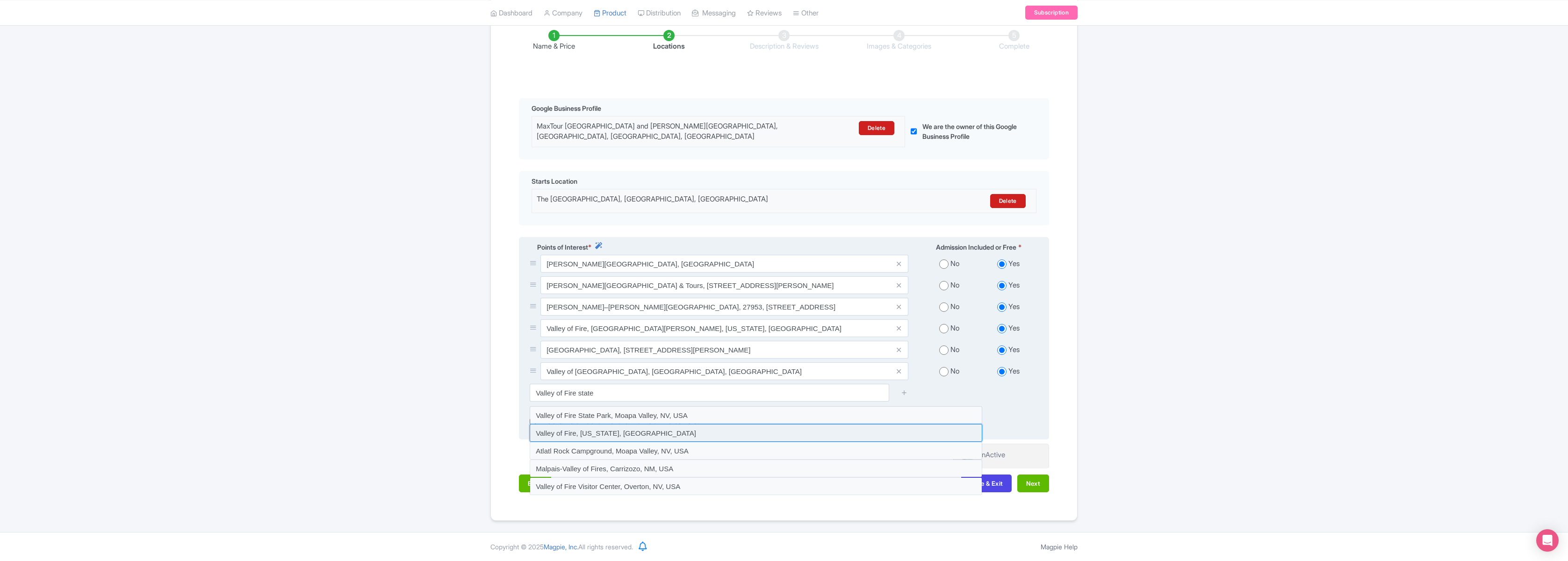
click at [587, 432] on input at bounding box center [756, 433] width 452 height 18
type input "Valley of Fire, Nevada, USA"
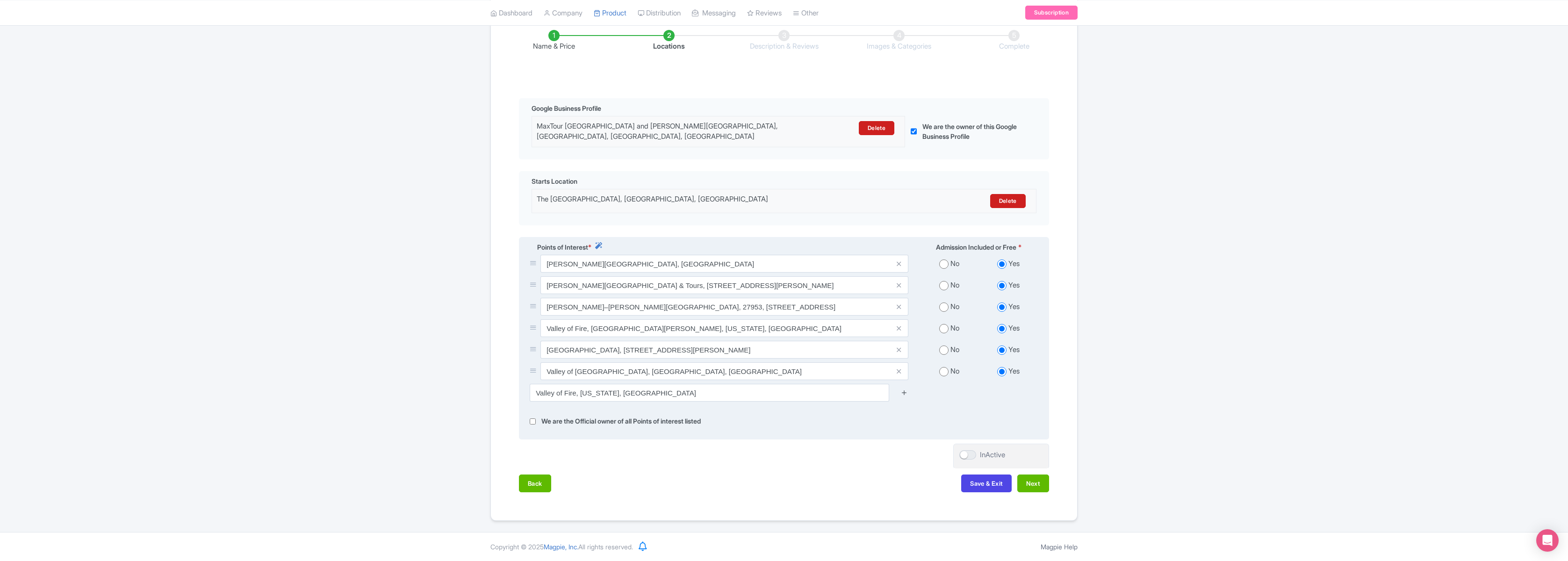
click at [902, 392] on icon at bounding box center [904, 392] width 7 height 7
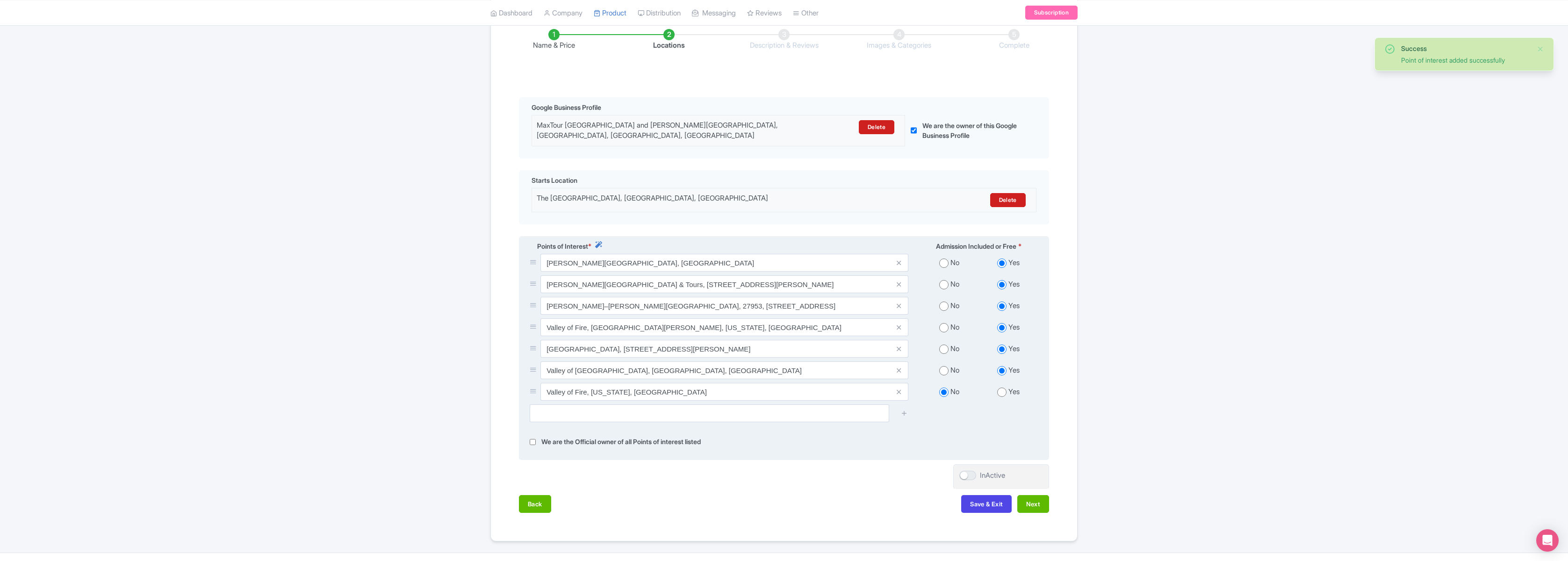
click at [1005, 392] on input "radio" at bounding box center [1001, 392] width 9 height 9
radio input "true"
click at [615, 415] on input "text" at bounding box center [709, 414] width 360 height 18
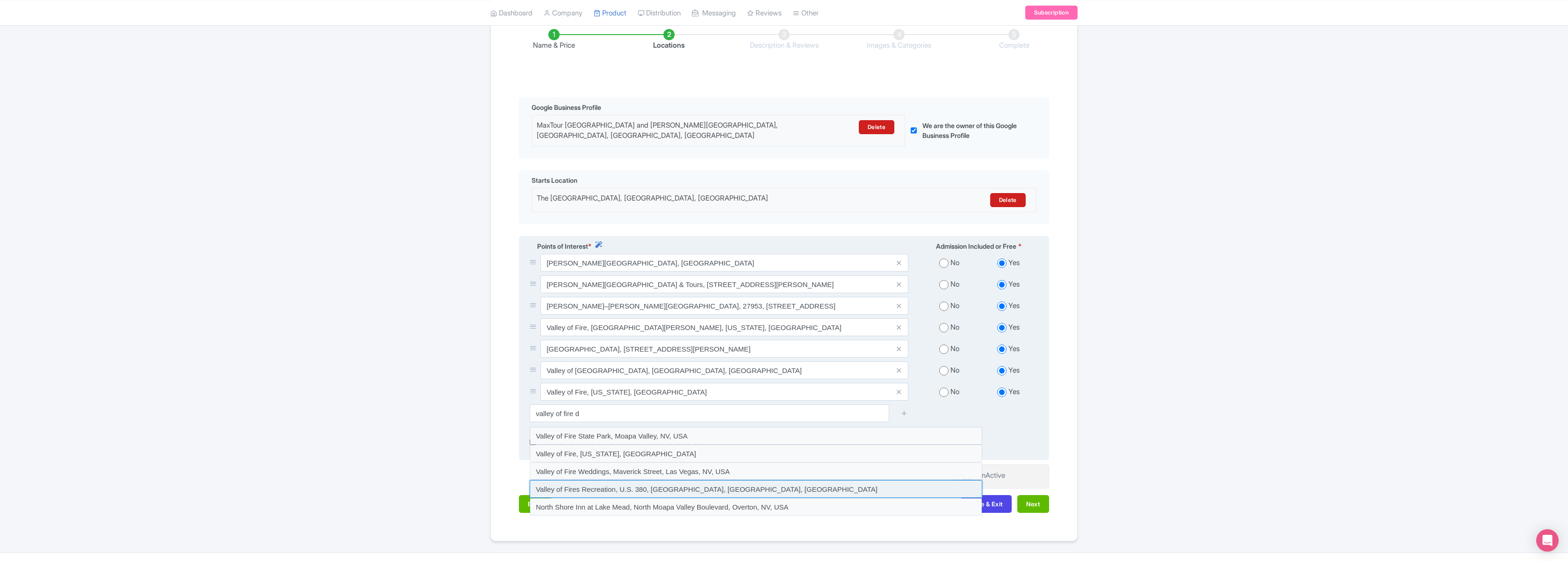
click at [587, 489] on input at bounding box center [756, 489] width 452 height 18
type input "Valley of Fires Recreation, U.S. 380, Carrizozo, NM, USA"
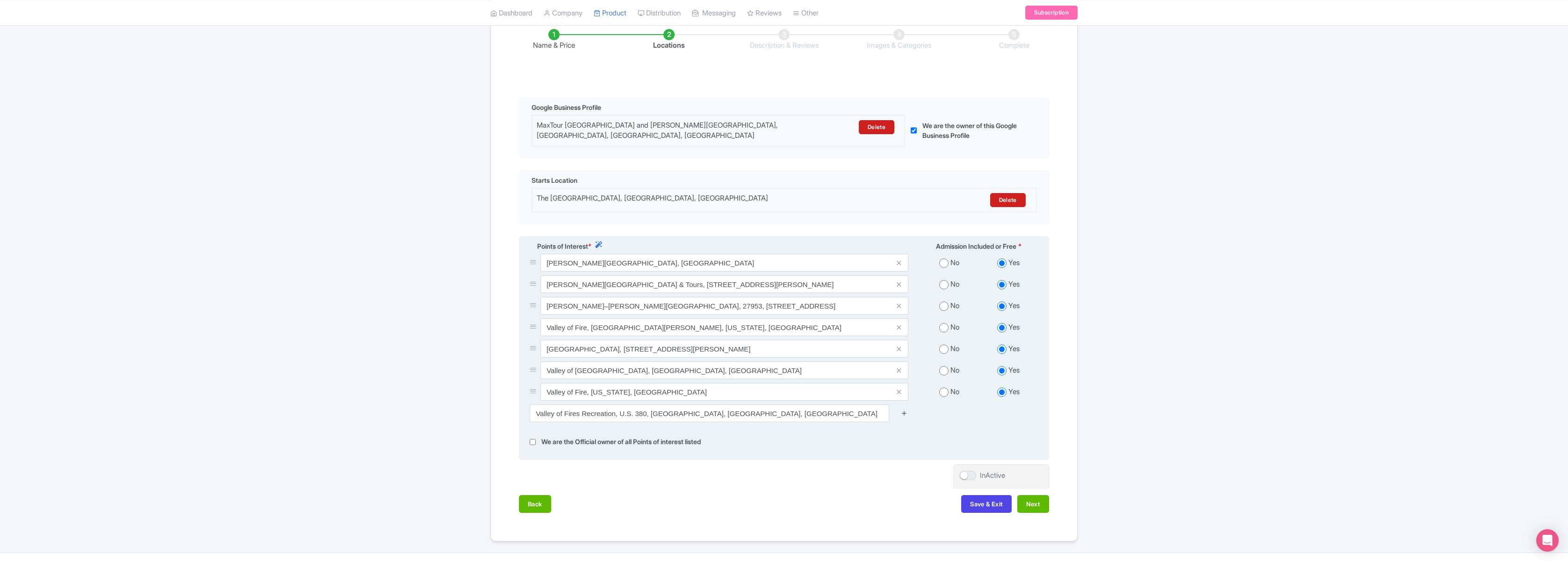
click at [905, 415] on icon at bounding box center [904, 413] width 7 height 7
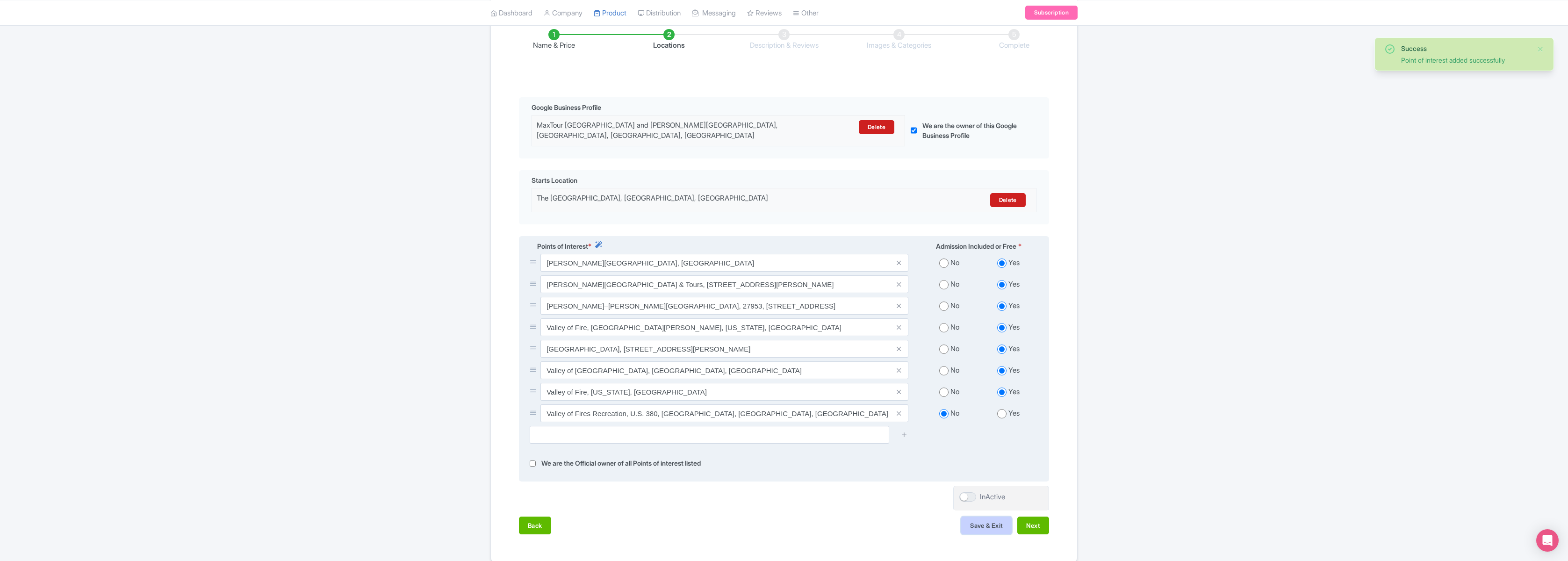
click at [991, 528] on button "Save & Exit" at bounding box center [986, 526] width 50 height 18
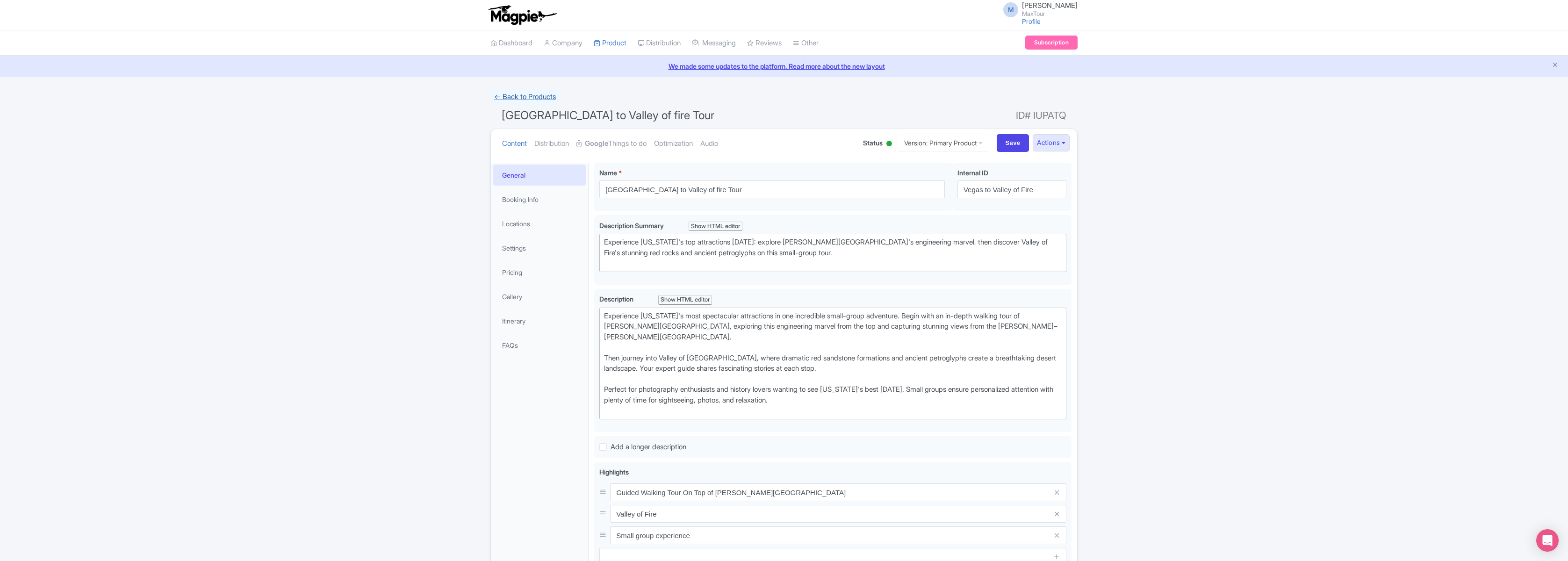
click at [520, 90] on link "← Back to Products" at bounding box center [525, 97] width 69 height 18
